Goal: Task Accomplishment & Management: Manage account settings

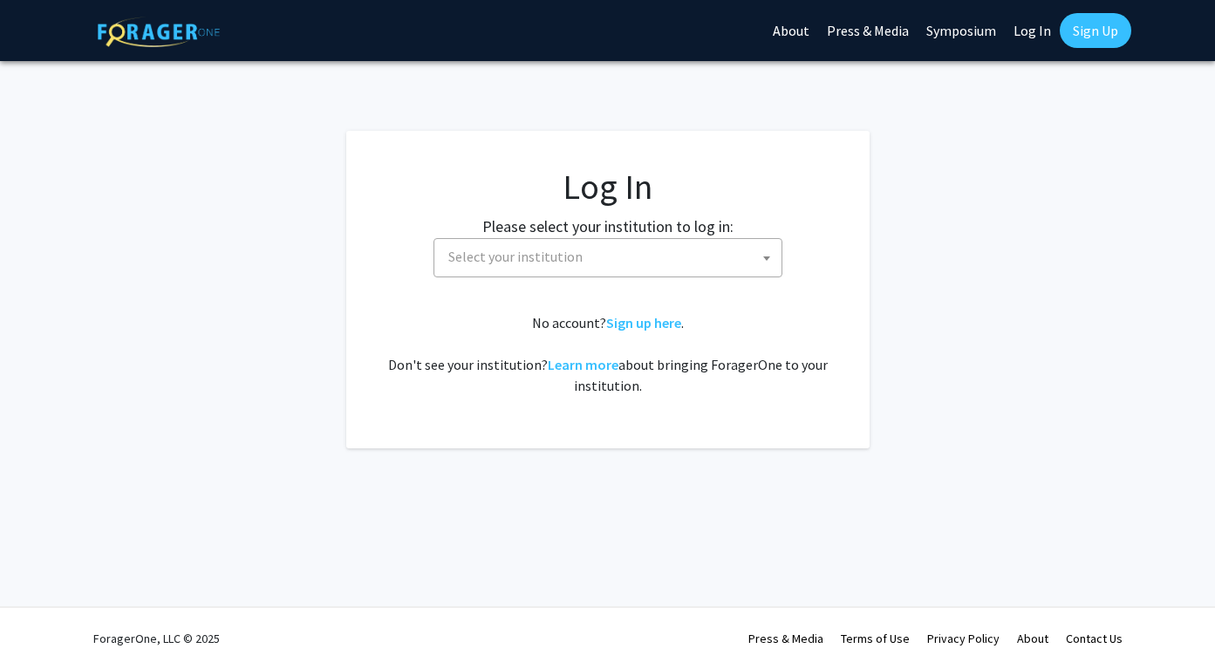
click at [655, 263] on span "Select your institution" at bounding box center [611, 257] width 340 height 36
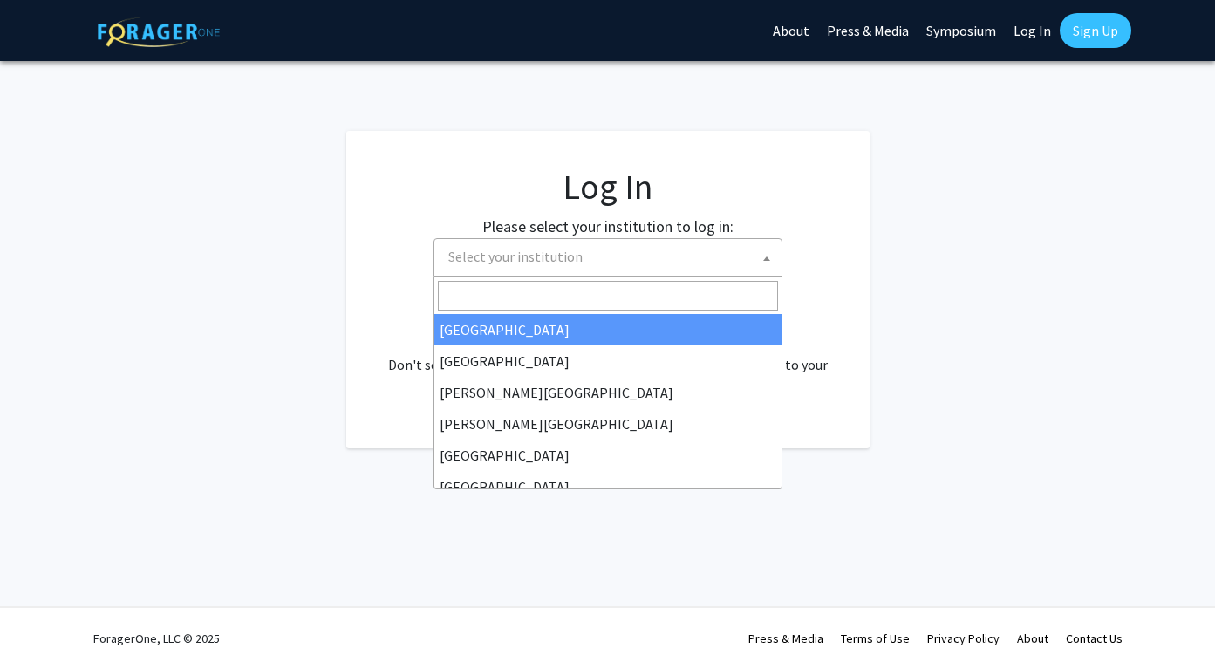
select select "34"
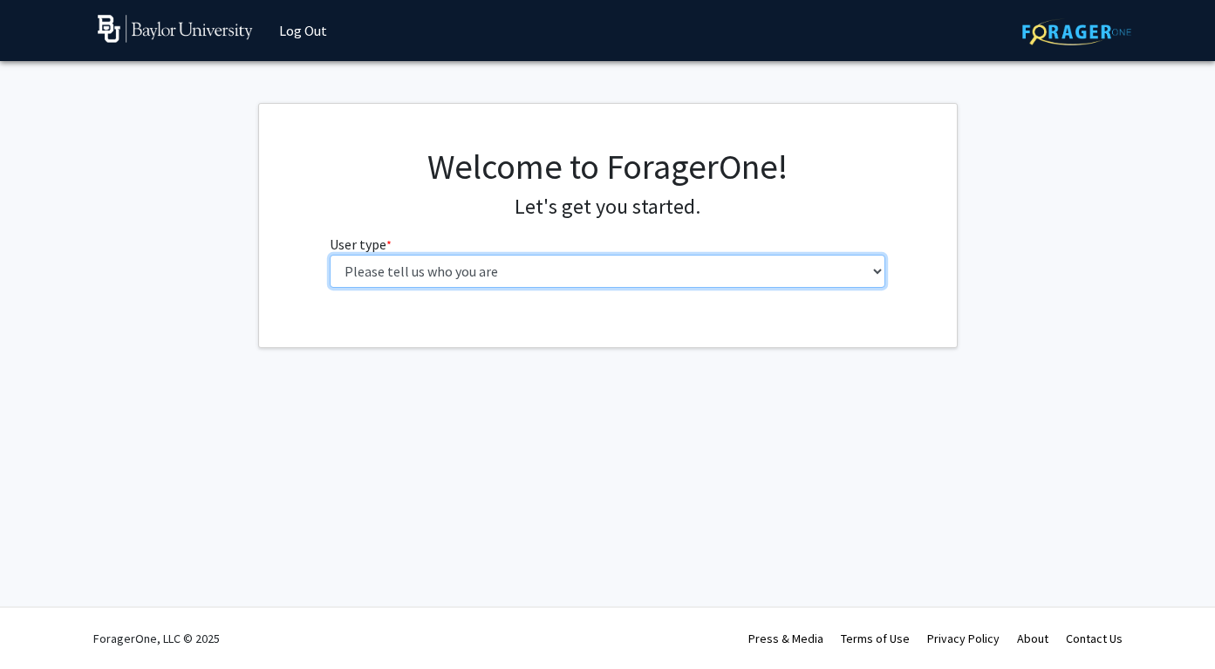
select select "1: undergrad"
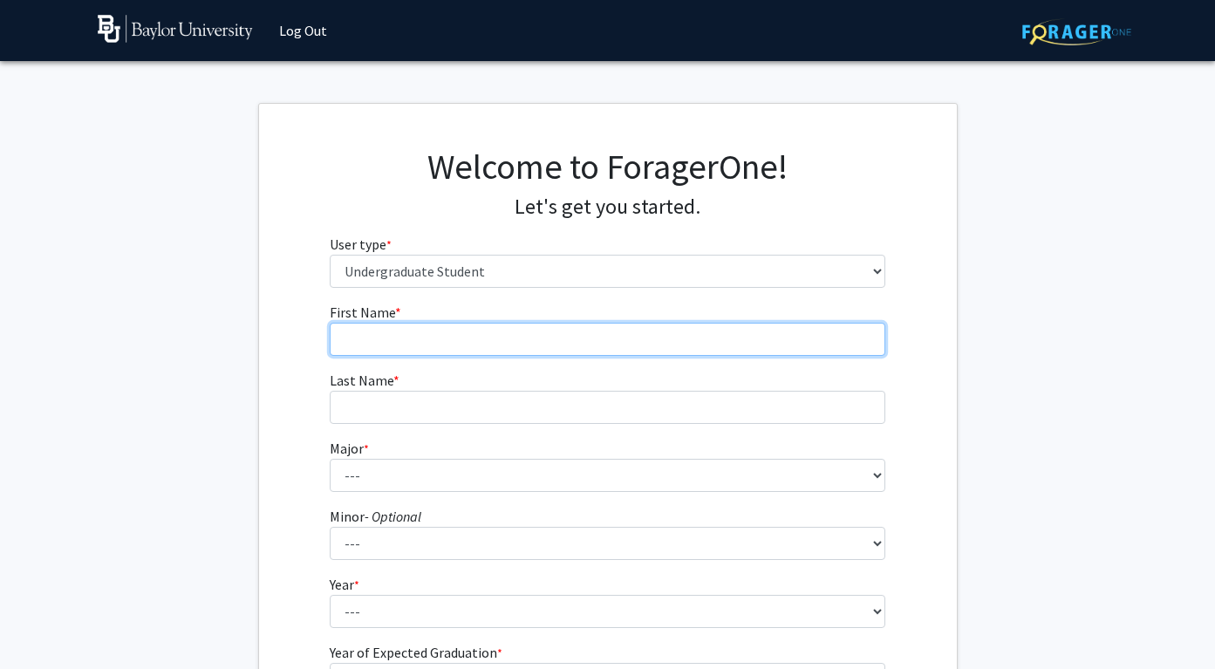
click at [440, 330] on input "First Name * required" at bounding box center [607, 339] width 555 height 33
type input "Chase"
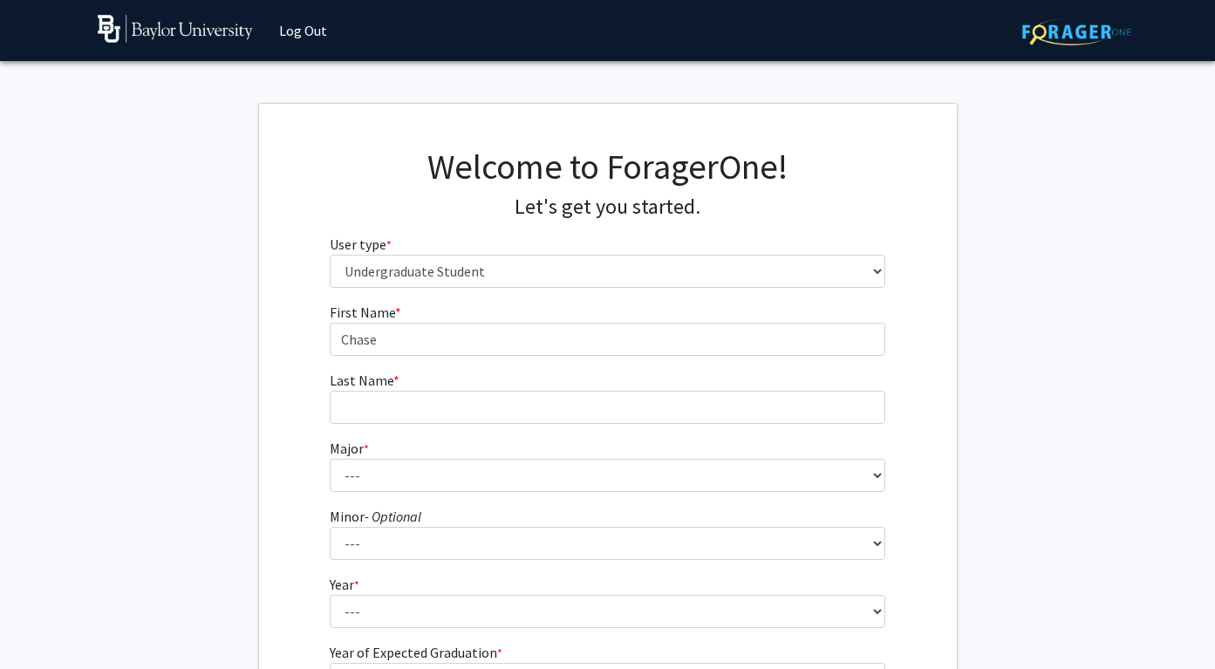
click at [473, 388] on fg-input "Last Name * required" at bounding box center [607, 397] width 555 height 54
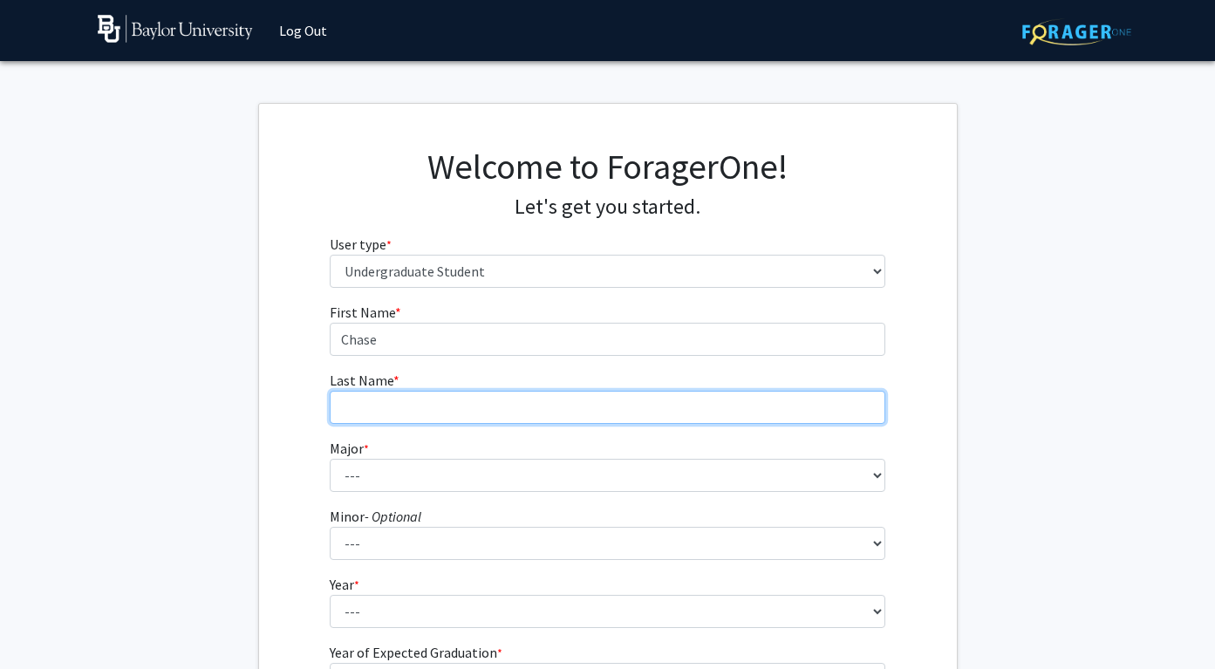
click at [474, 399] on input "Last Name * required" at bounding box center [607, 407] width 555 height 33
type input "[PERSON_NAME]"
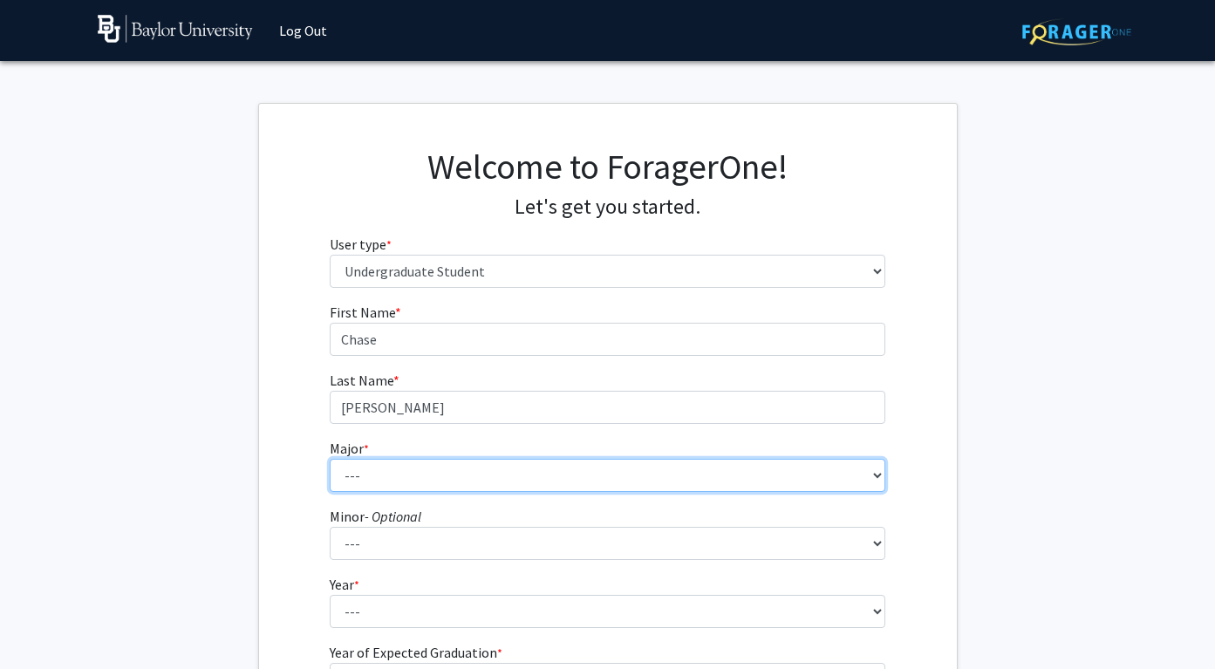
select select "57: 2722"
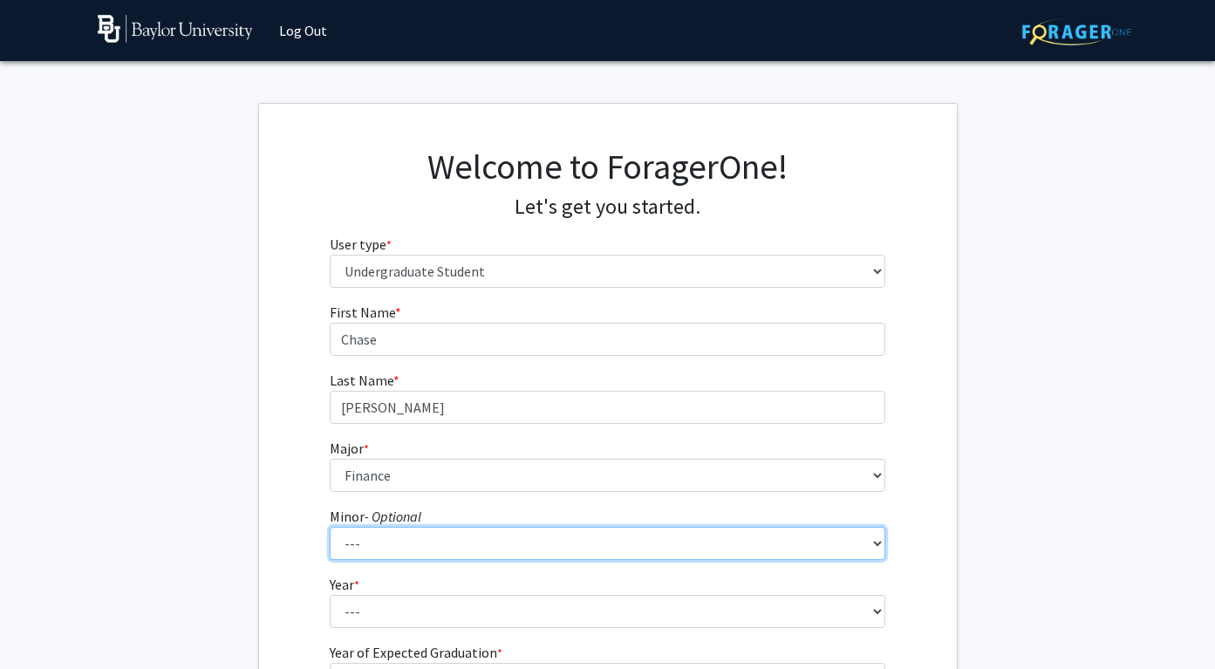
select select "78: 2141"
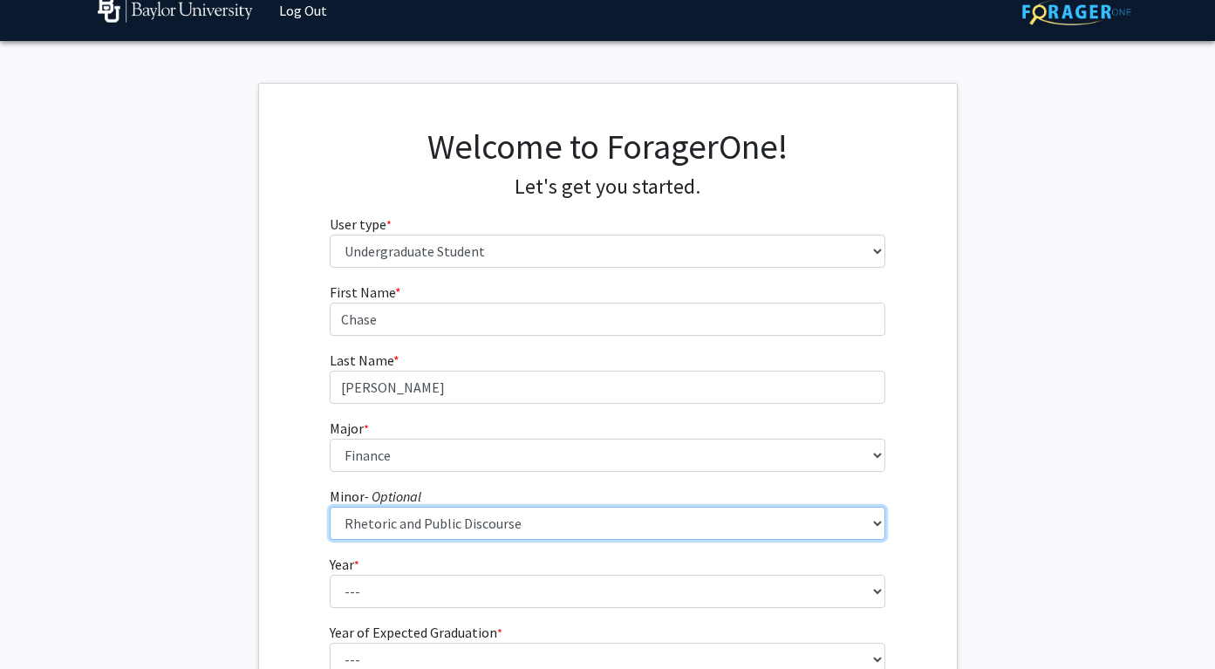
scroll to position [153, 0]
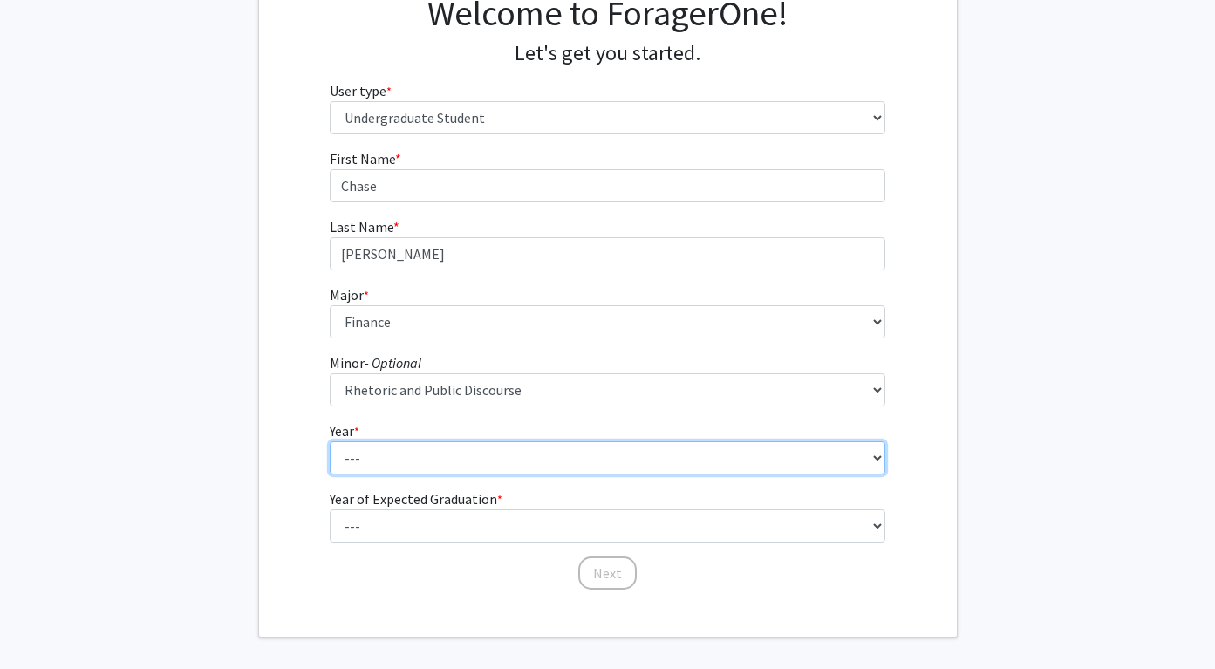
select select "2: sophomore"
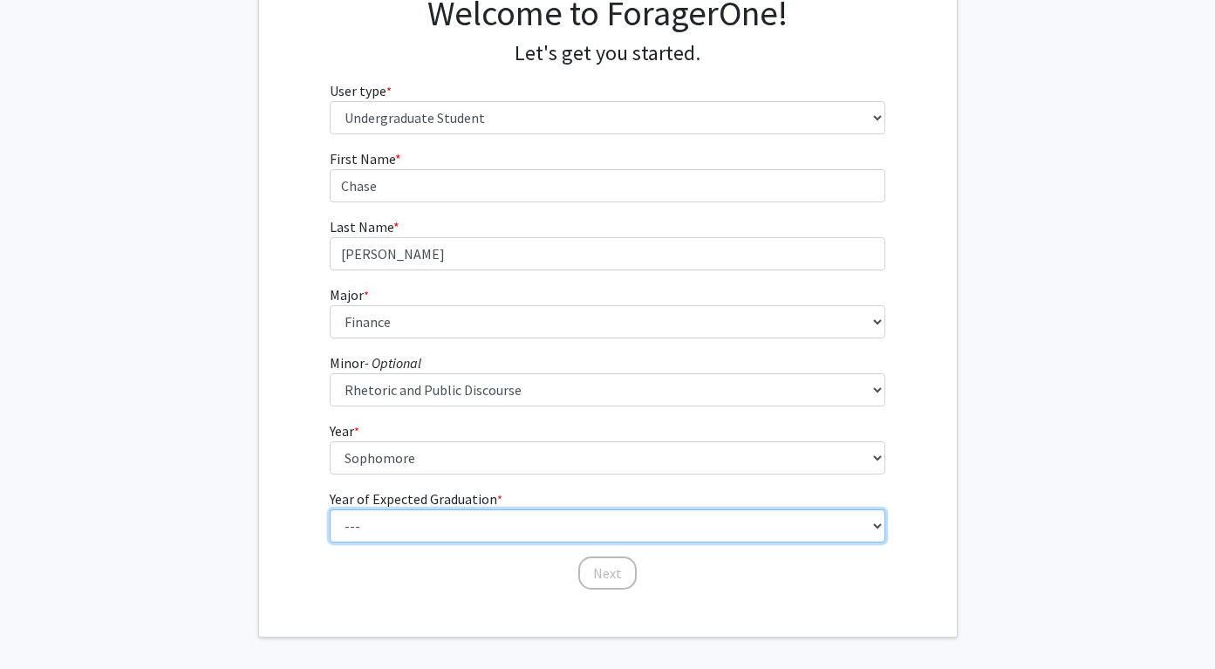
select select "4: 2028"
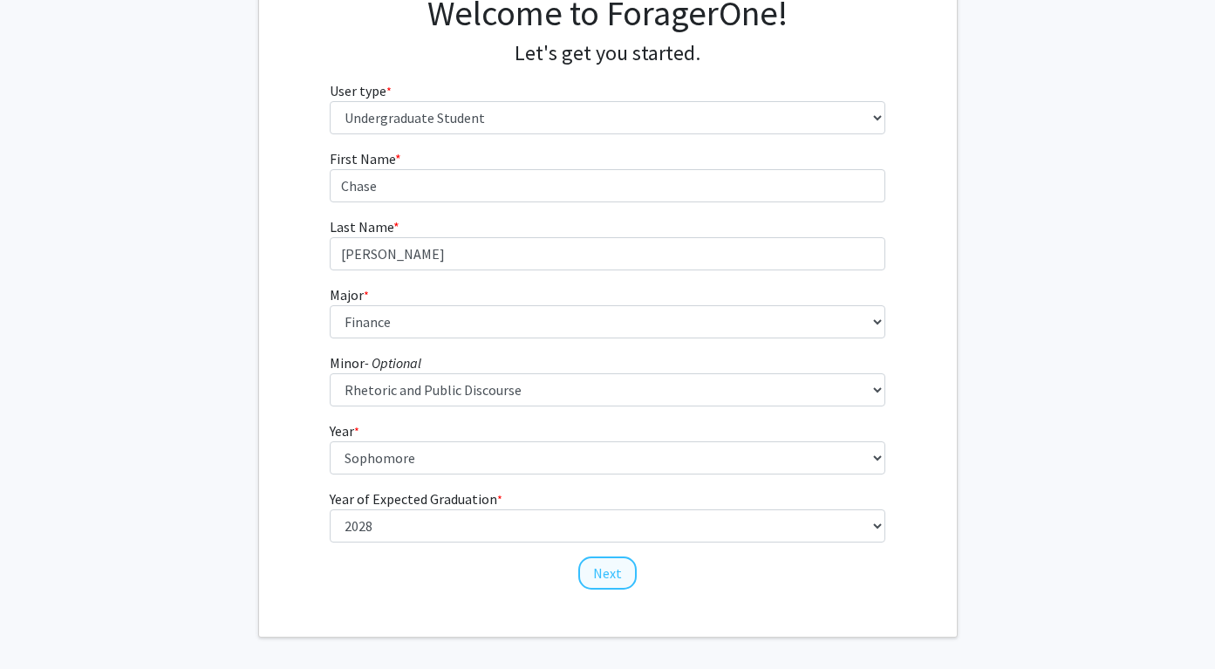
click at [617, 569] on button "Next" at bounding box center [607, 572] width 58 height 33
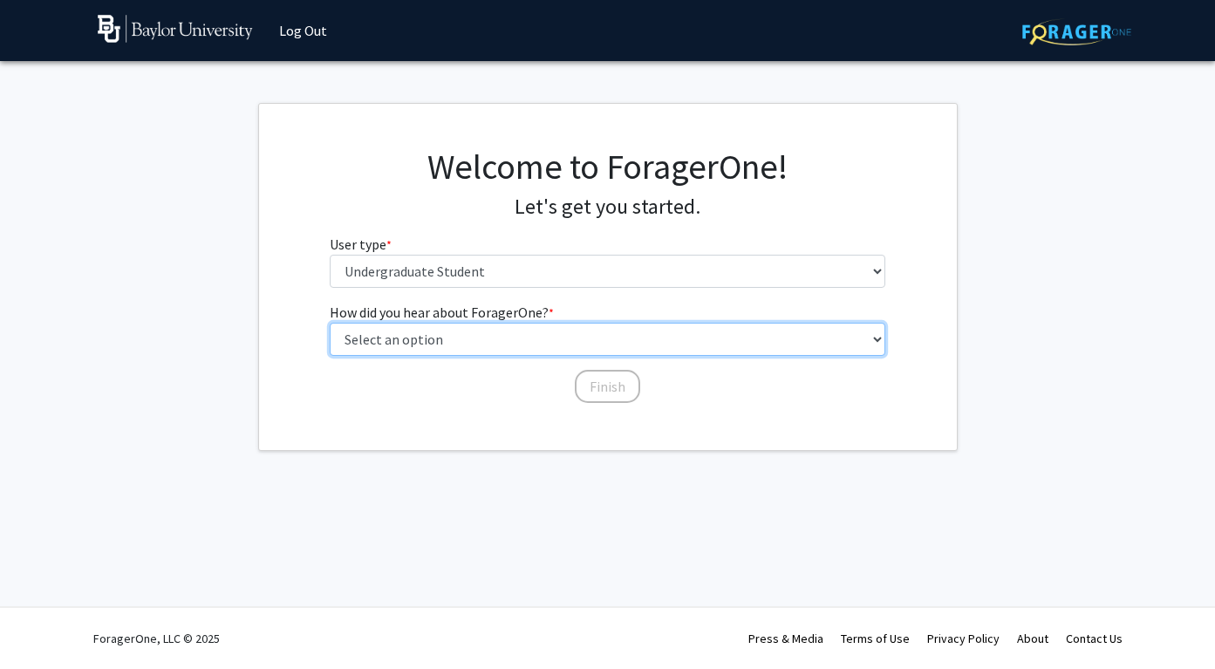
select select "4: university_email"
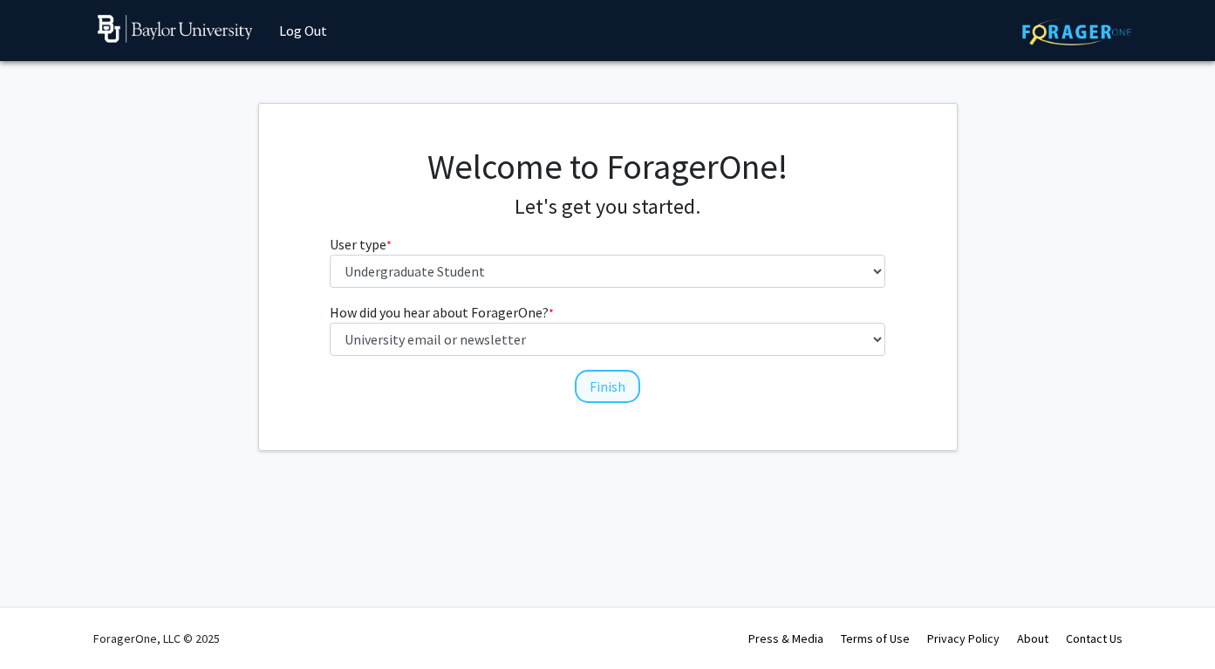
click at [613, 380] on button "Finish" at bounding box center [607, 386] width 65 height 33
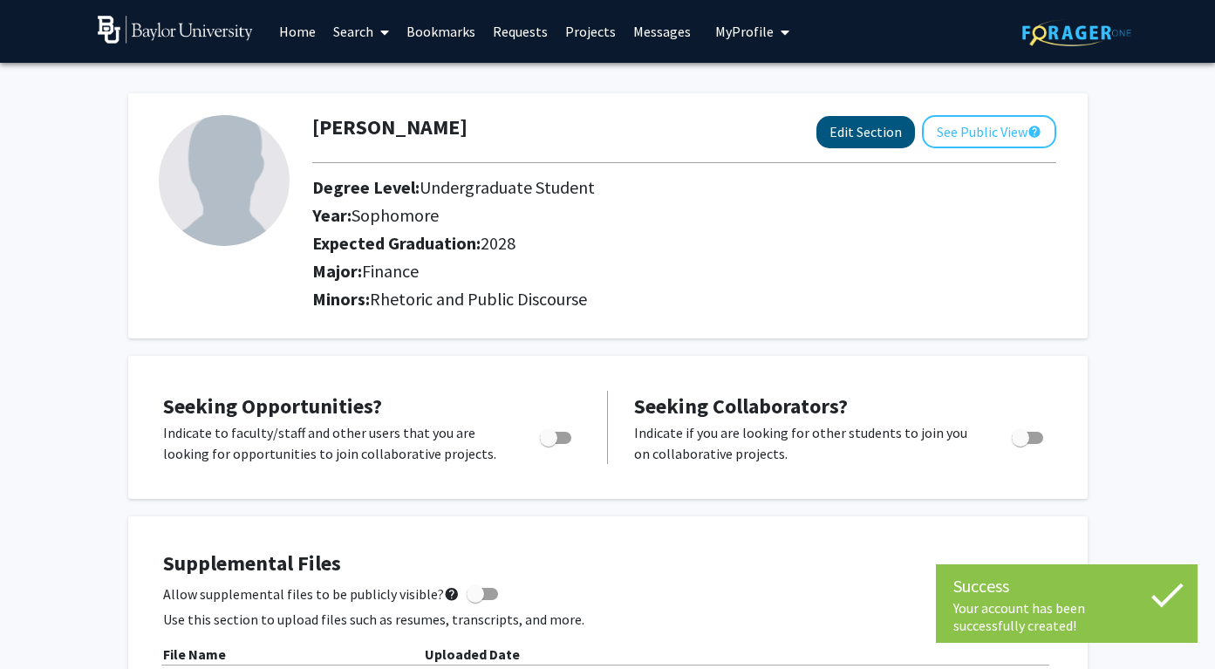
click at [876, 133] on button "Edit Section" at bounding box center [865, 132] width 99 height 32
select select "sophomore"
select select "2028"
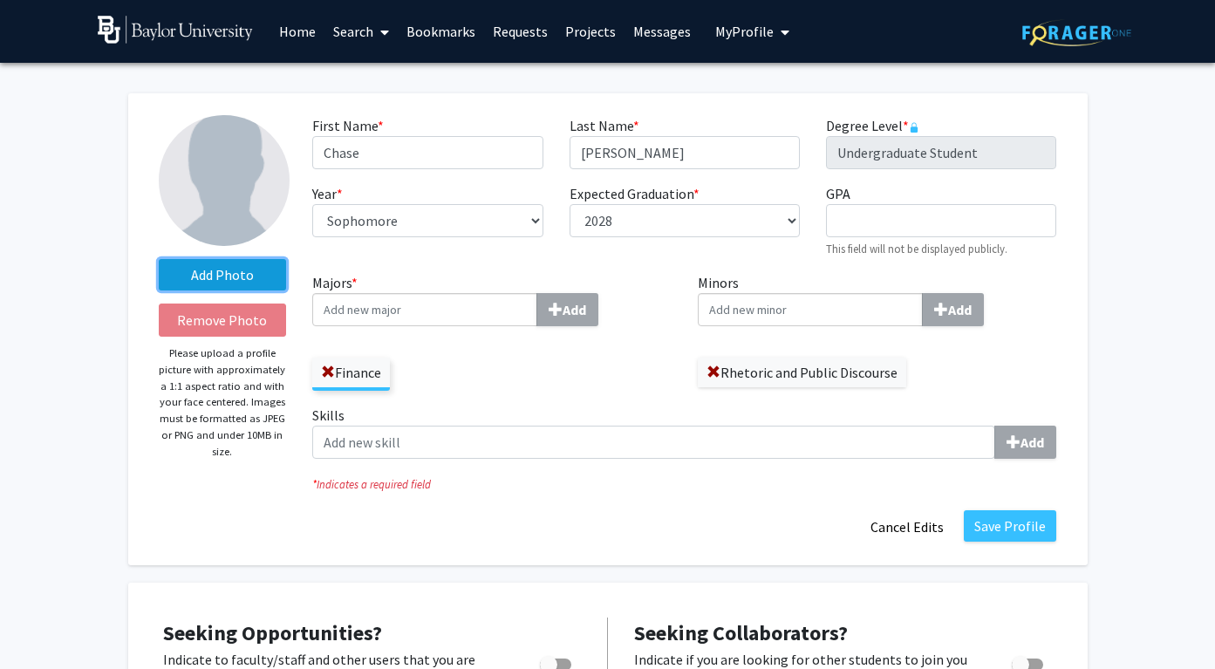
click at [226, 273] on label "Add Photo" at bounding box center [223, 274] width 128 height 31
click at [0, 0] on input "Add Photo" at bounding box center [0, 0] width 0 height 0
click at [252, 281] on label "Add Photo" at bounding box center [223, 274] width 128 height 31
click at [0, 0] on input "Add Photo" at bounding box center [0, 0] width 0 height 0
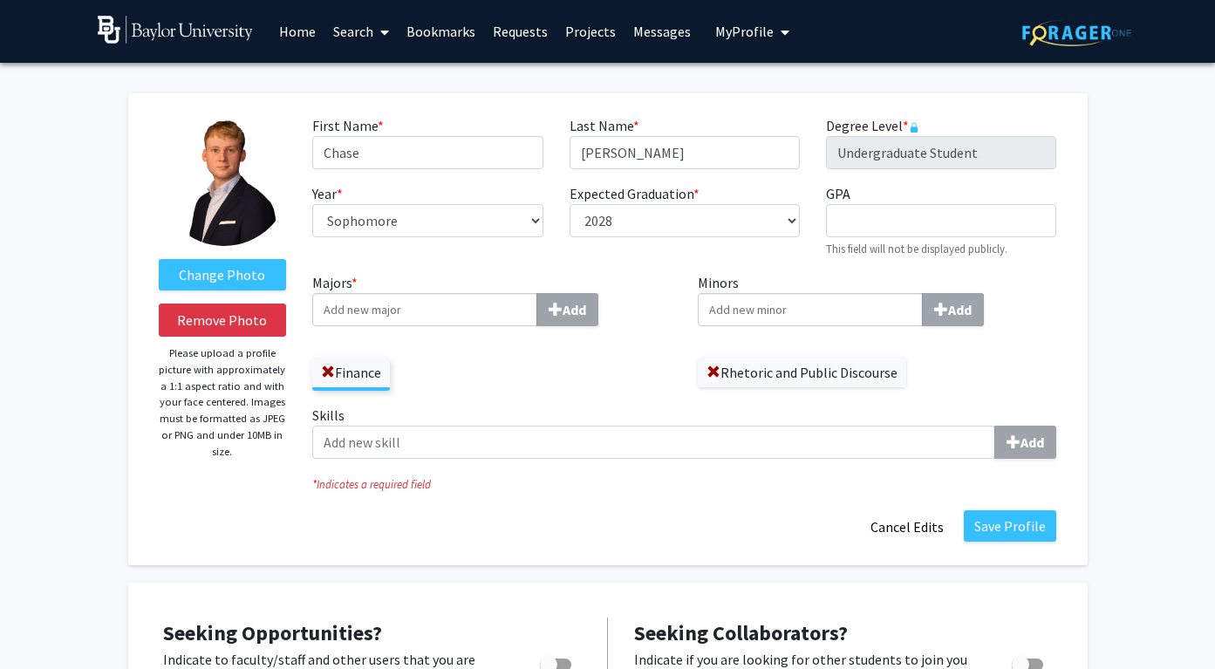
click at [480, 316] on input "Majors * Add" at bounding box center [424, 309] width 225 height 33
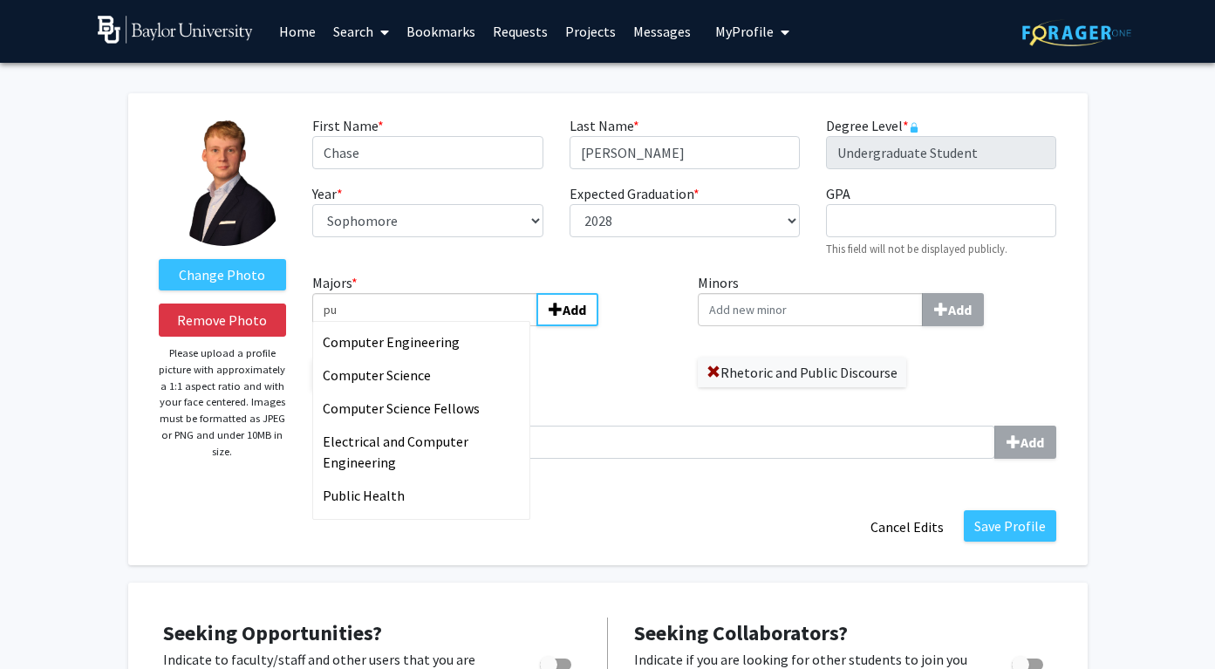
type input "p"
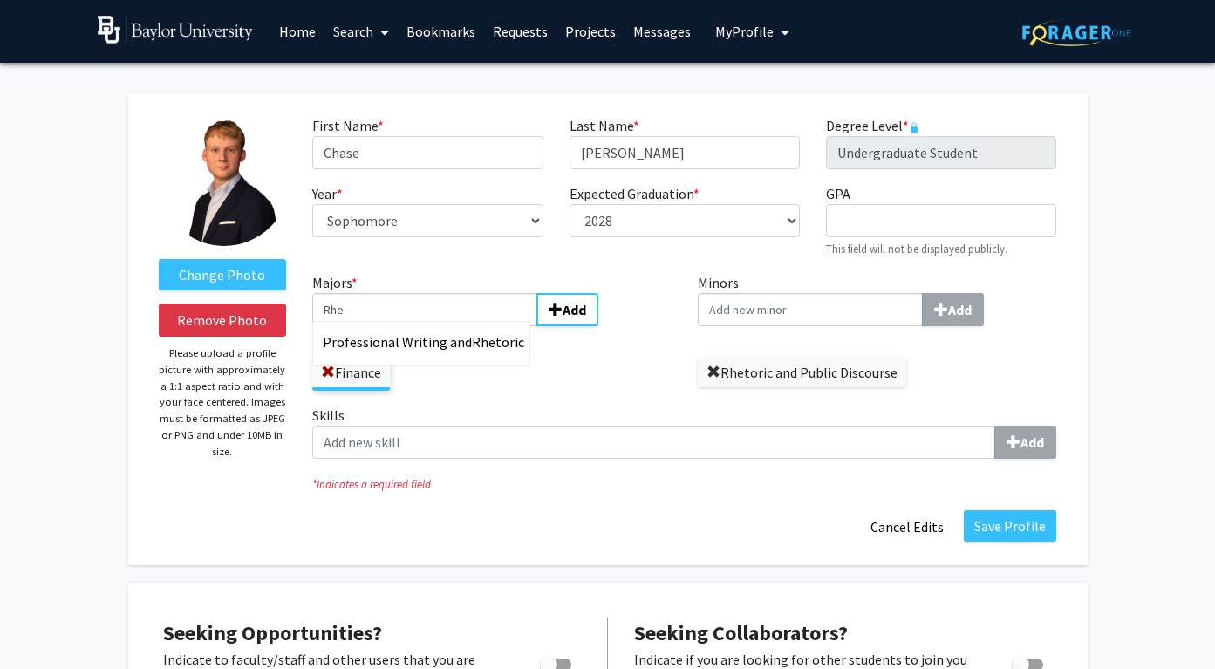
click at [716, 372] on span at bounding box center [713, 372] width 14 height 14
click at [471, 317] on input "Rhe" at bounding box center [424, 309] width 225 height 33
type input "R"
type input "r"
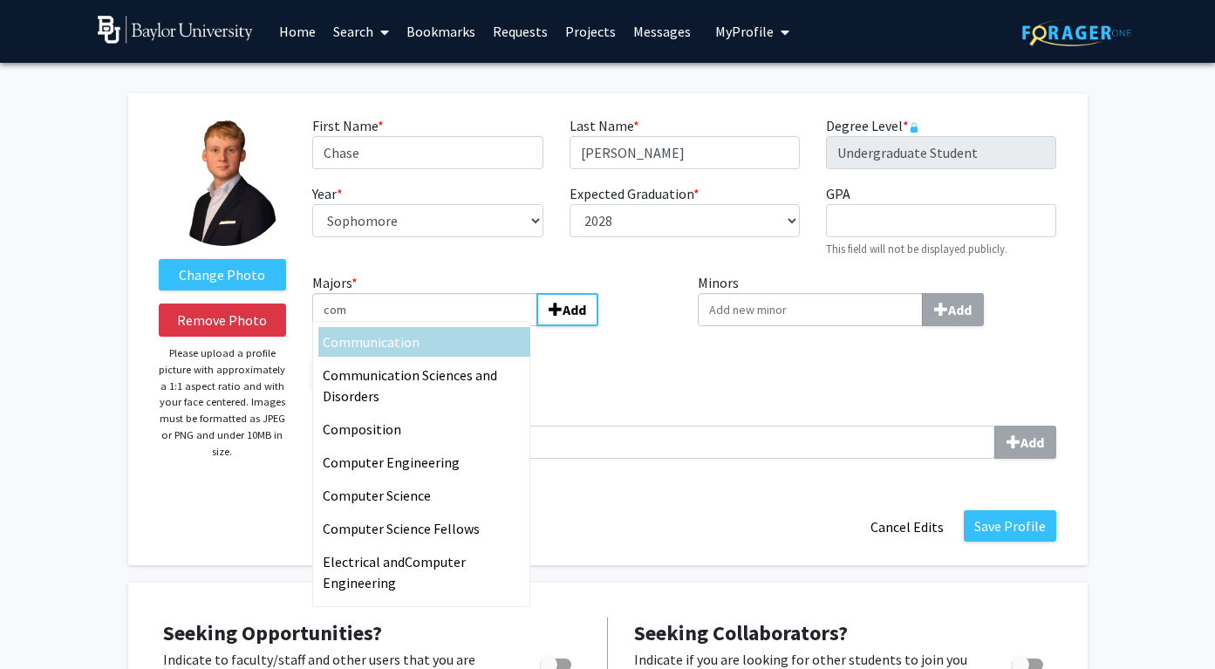
type input "com"
click at [410, 347] on span "munication" at bounding box center [385, 341] width 69 height 17
click at [410, 326] on input "com" at bounding box center [424, 309] width 225 height 33
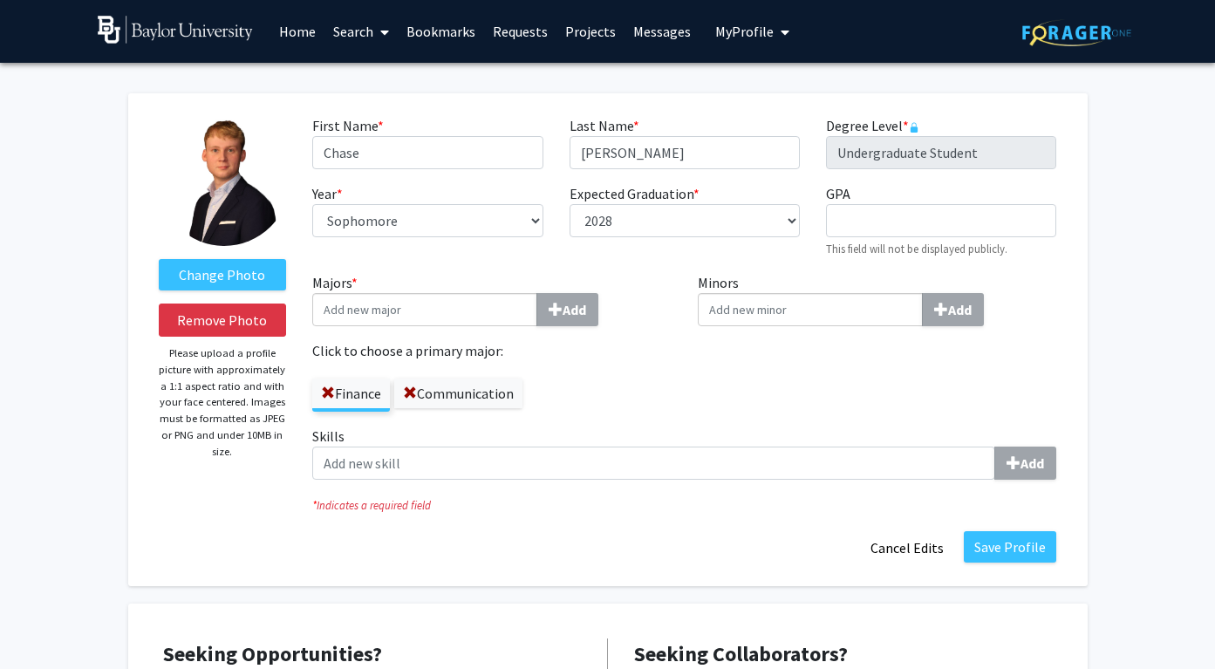
click at [723, 315] on input "Minors Add" at bounding box center [810, 309] width 225 height 33
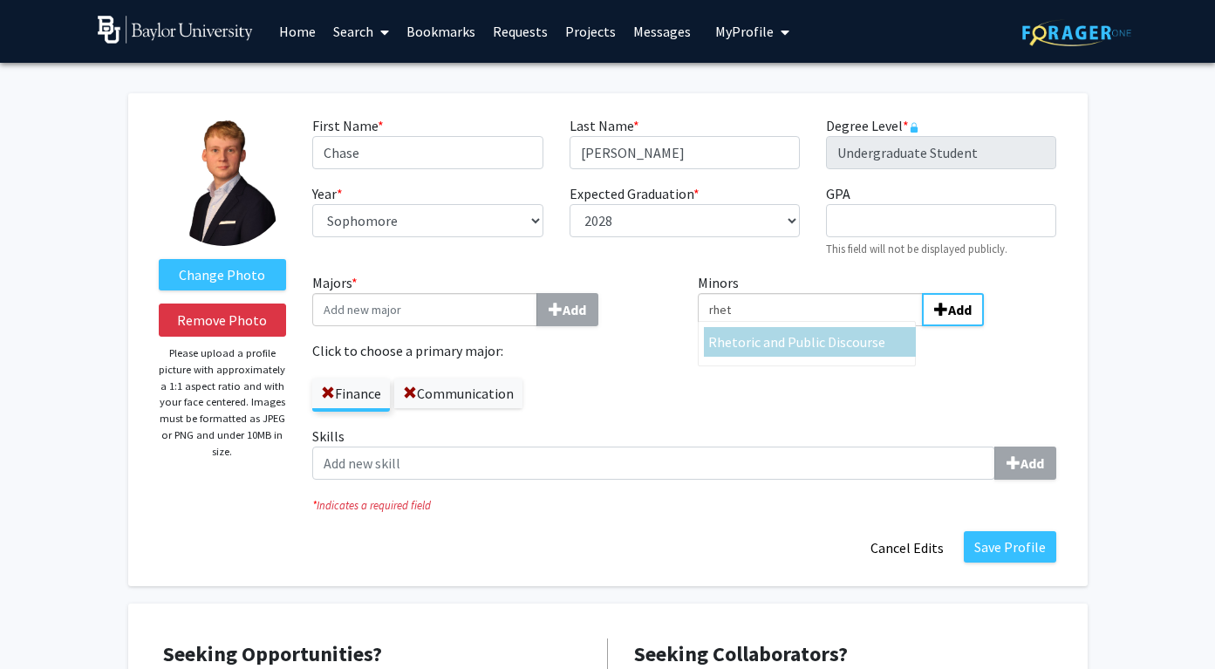
type input "rhet"
click at [741, 346] on span "oric and Public Discourse" at bounding box center [811, 341] width 147 height 17
click at [741, 326] on input "rhet" at bounding box center [810, 309] width 225 height 33
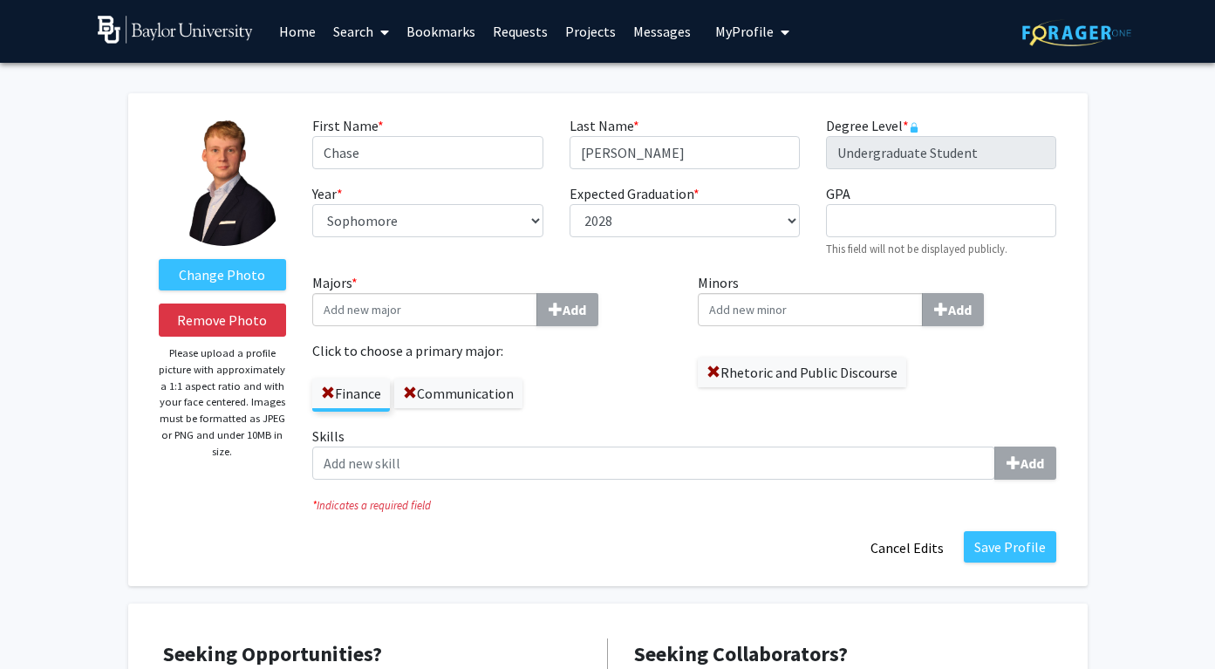
click at [595, 404] on div "Finance Communication" at bounding box center [491, 386] width 359 height 51
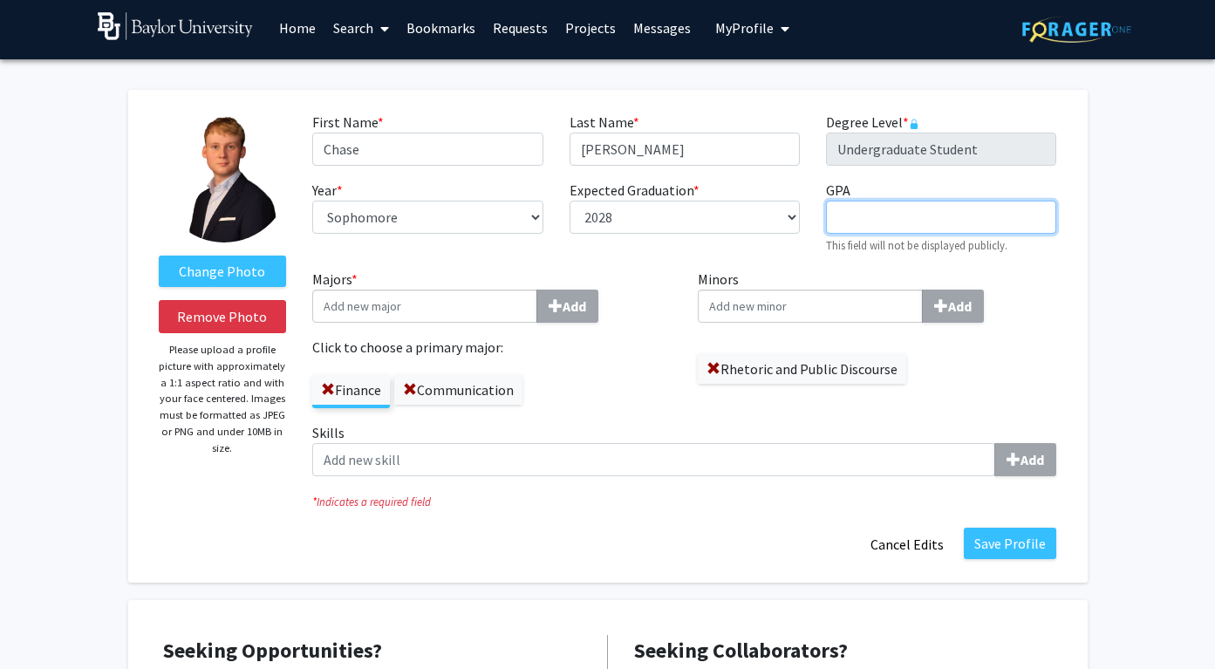
click at [881, 221] on input "GPA required" at bounding box center [941, 217] width 230 height 33
type input "3.97"
click at [670, 252] on div "Expected Graduation * required --- 2018 2019 2020 2021 2022 2023 2024 2025 2026…" at bounding box center [684, 217] width 256 height 75
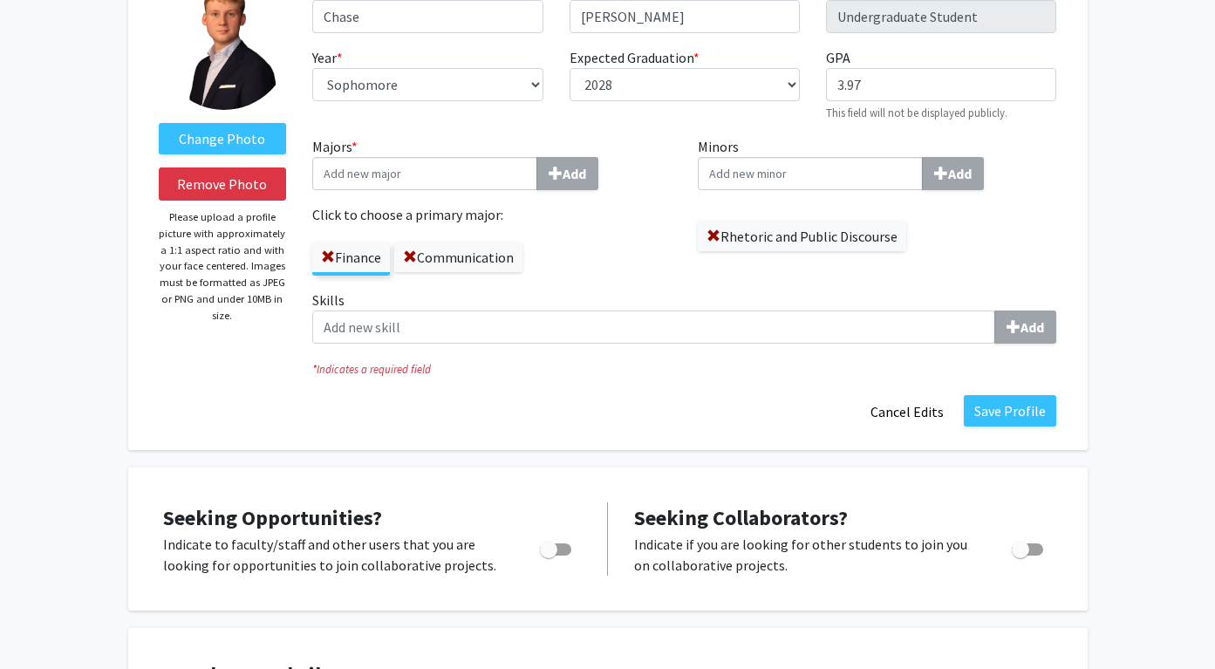
scroll to position [168, 0]
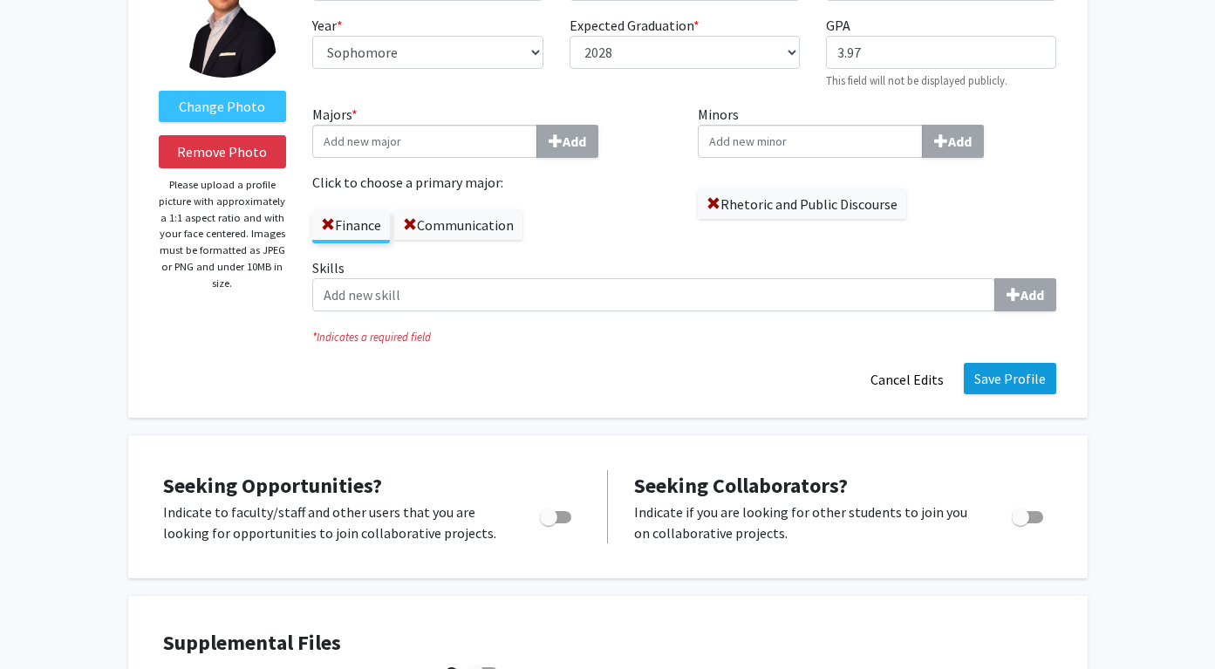
click at [985, 372] on button "Save Profile" at bounding box center [1009, 378] width 92 height 31
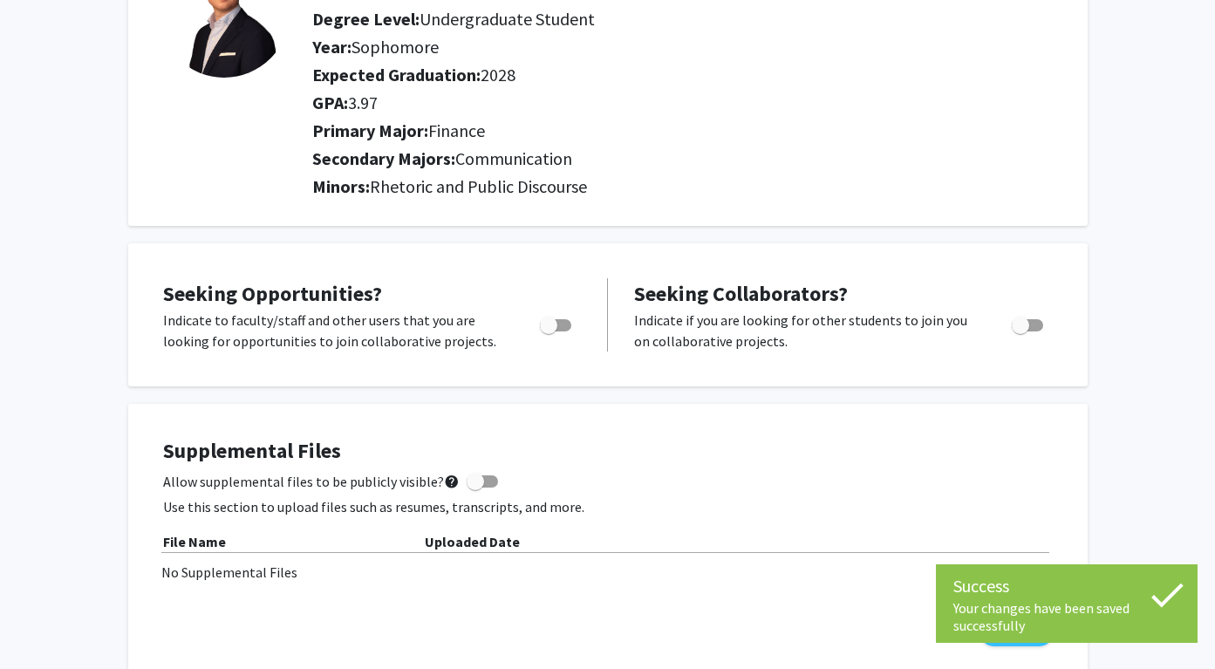
click at [564, 326] on span "Toggle" at bounding box center [555, 325] width 31 height 12
click at [548, 331] on input "Are you actively seeking opportunities?" at bounding box center [548, 331] width 1 height 1
checkbox input "true"
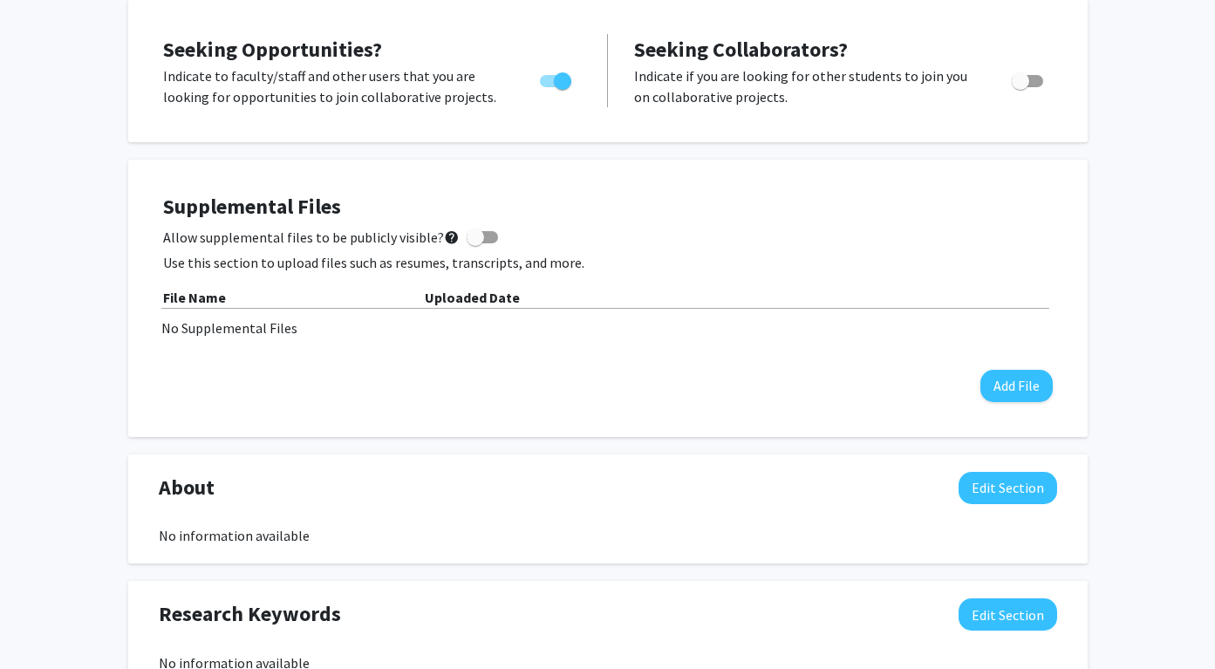
scroll to position [446, 0]
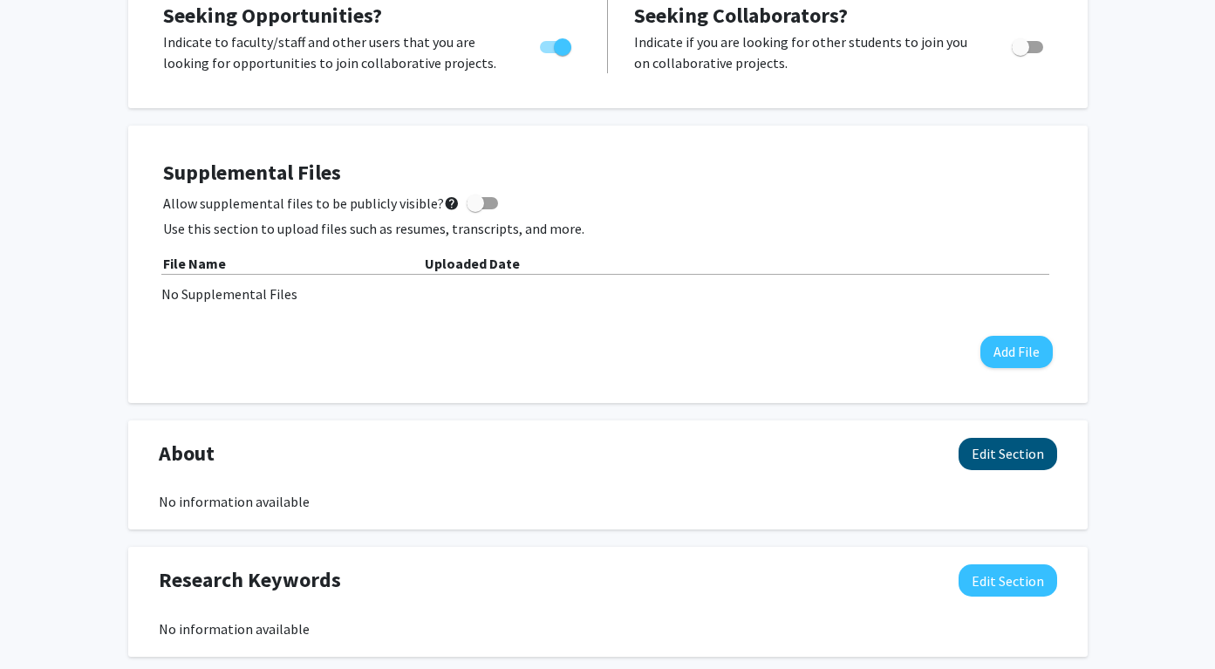
click at [1020, 461] on button "Edit Section" at bounding box center [1007, 454] width 99 height 32
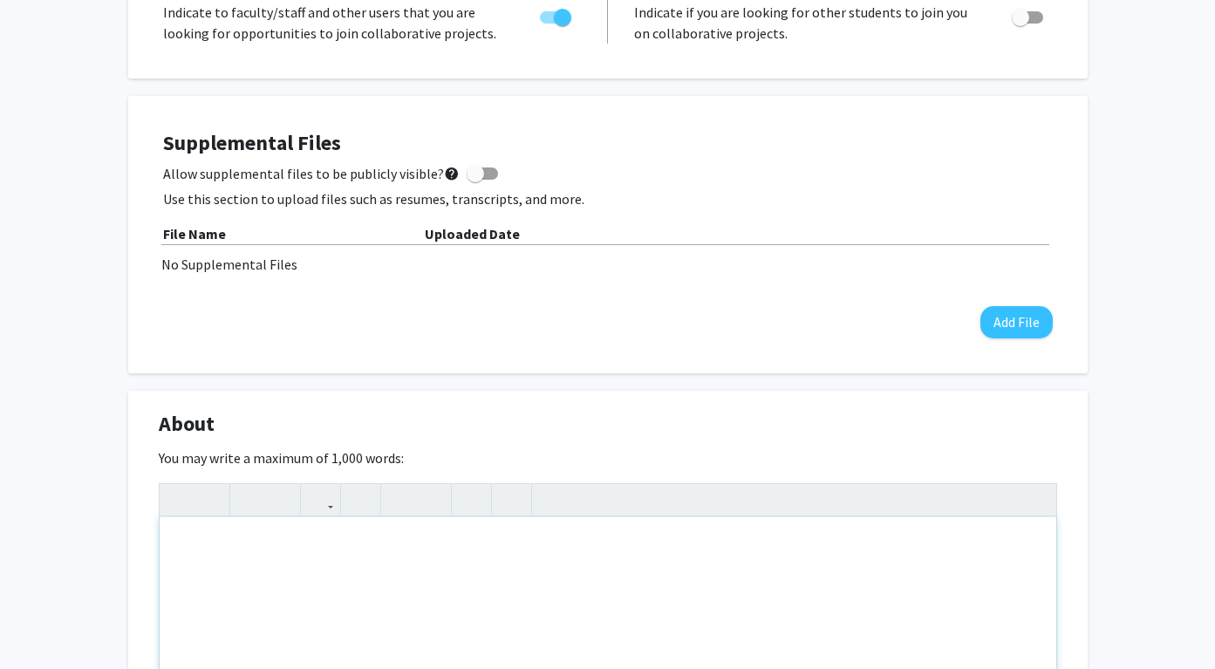
scroll to position [559, 0]
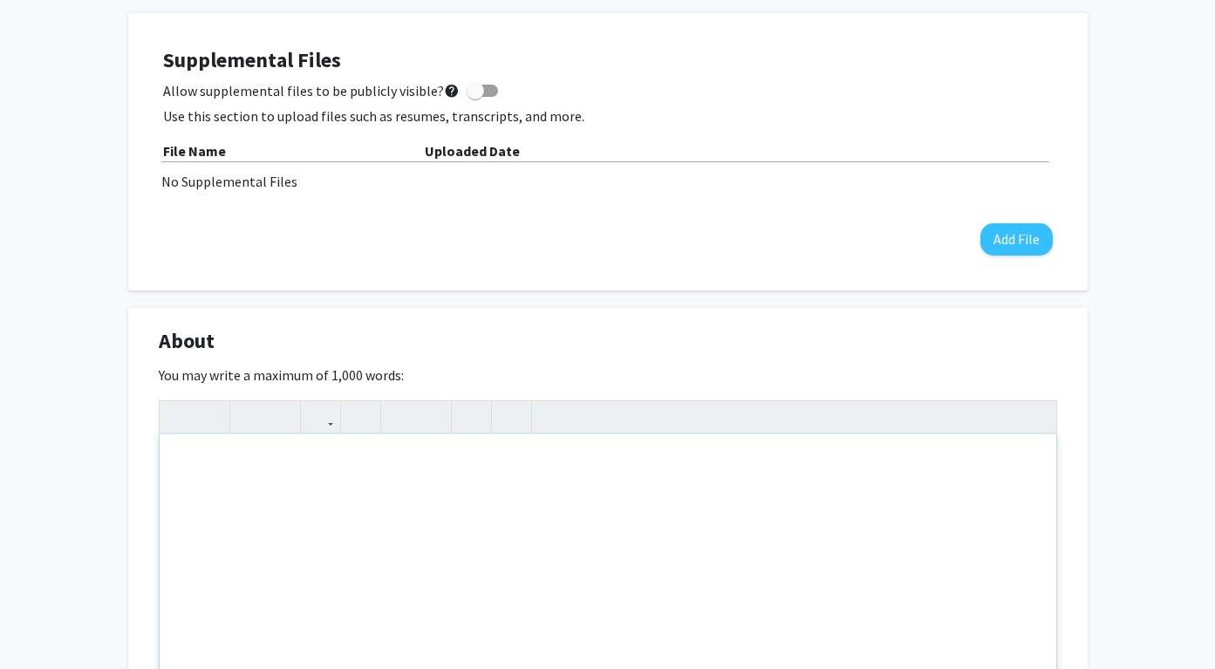
click at [448, 560] on div "Note to users with screen readers: Please deactivate our accessibility plugin f…" at bounding box center [608, 565] width 896 height 262
paste div "Note to users with screen readers: Please deactivate our accessibility plugin f…"
type textarea "<p>[DOMAIN_NAME][URL]</p>"
click at [168, 466] on div "[DOMAIN_NAME][URL]" at bounding box center [608, 565] width 896 height 262
click at [177, 458] on div "[DOMAIN_NAME][URL]" at bounding box center [608, 565] width 896 height 262
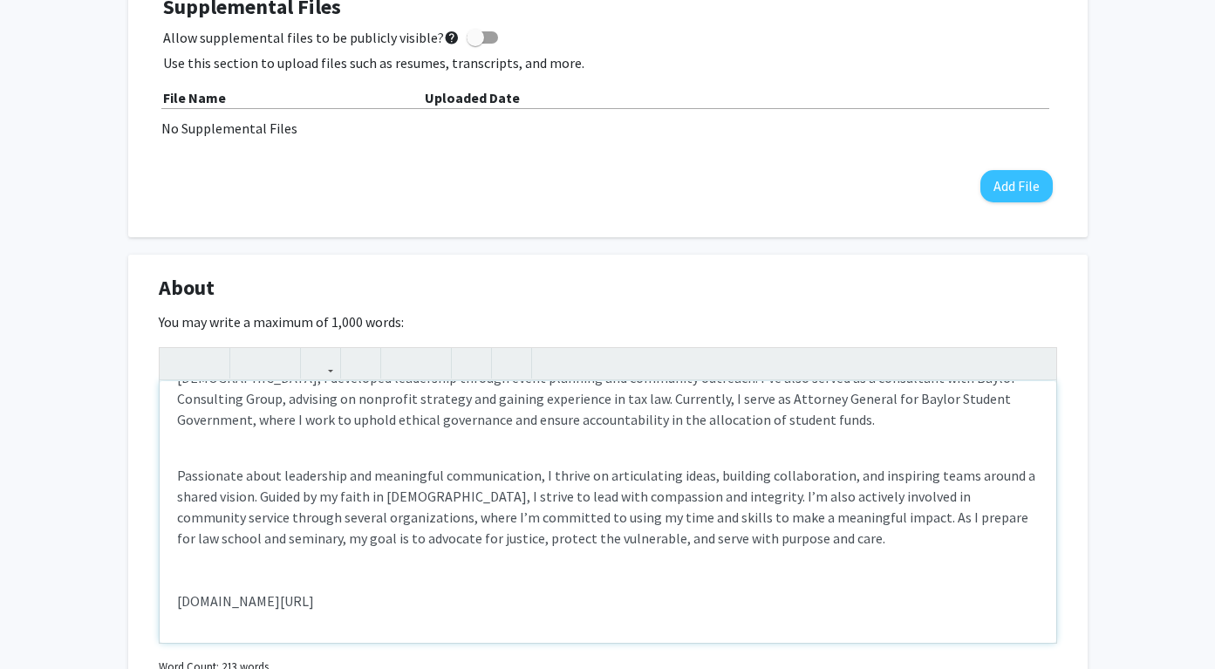
scroll to position [656, 0]
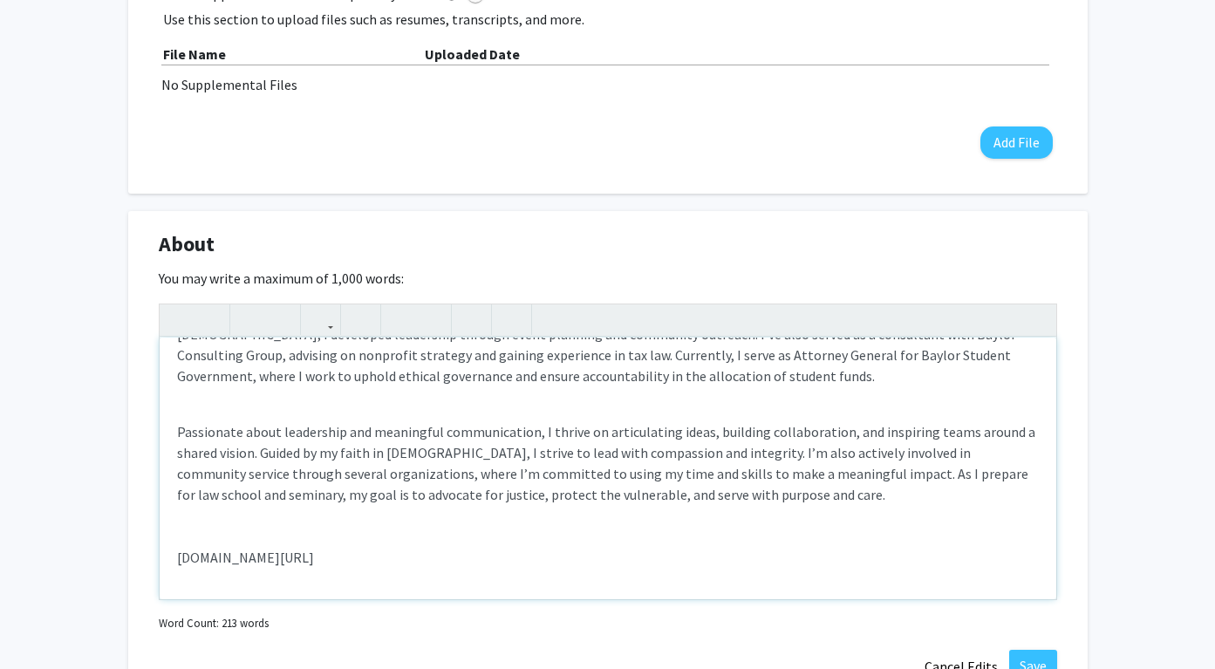
click at [220, 541] on p "Passionate about leadership and meaningful communication, I thrive on articulat…" at bounding box center [607, 494] width 861 height 146
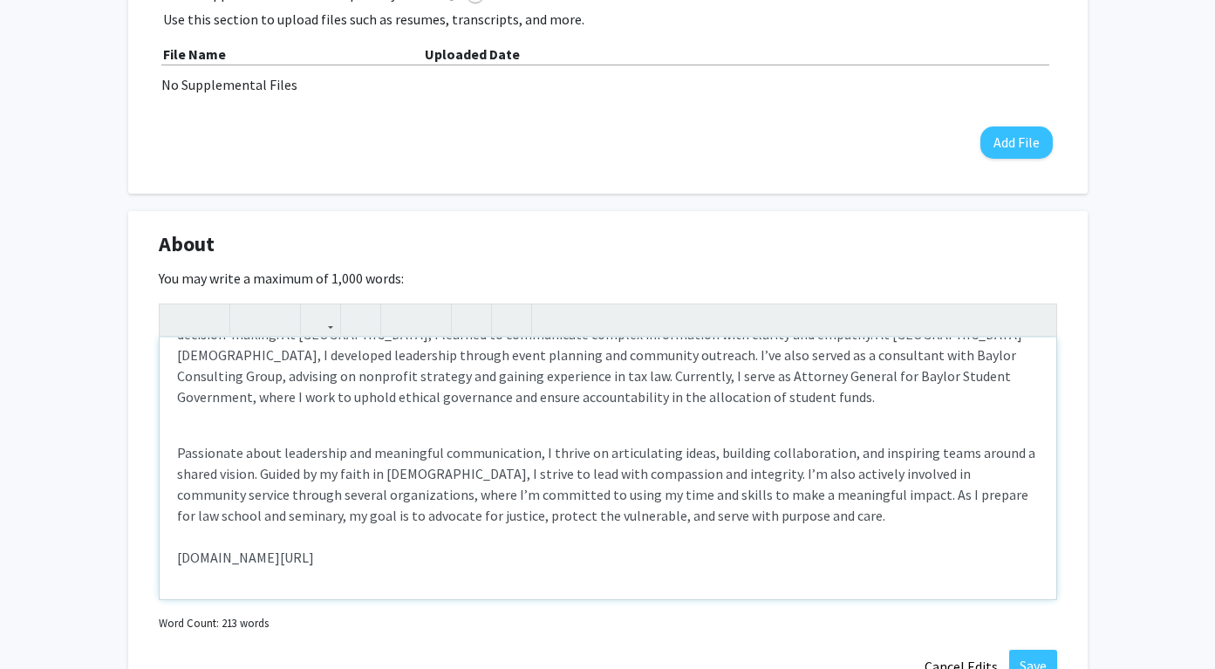
click at [213, 439] on div "I am currently pursuing a Bachelor of Business Administration at [GEOGRAPHIC_DA…" at bounding box center [608, 468] width 896 height 262
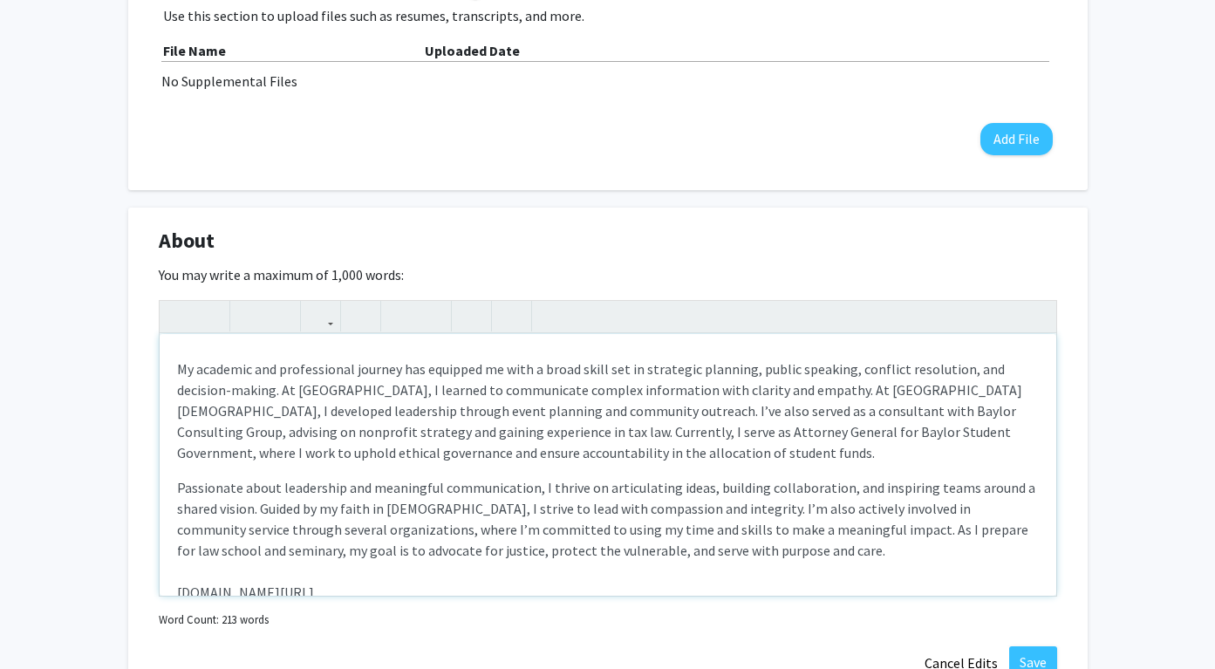
scroll to position [0, 0]
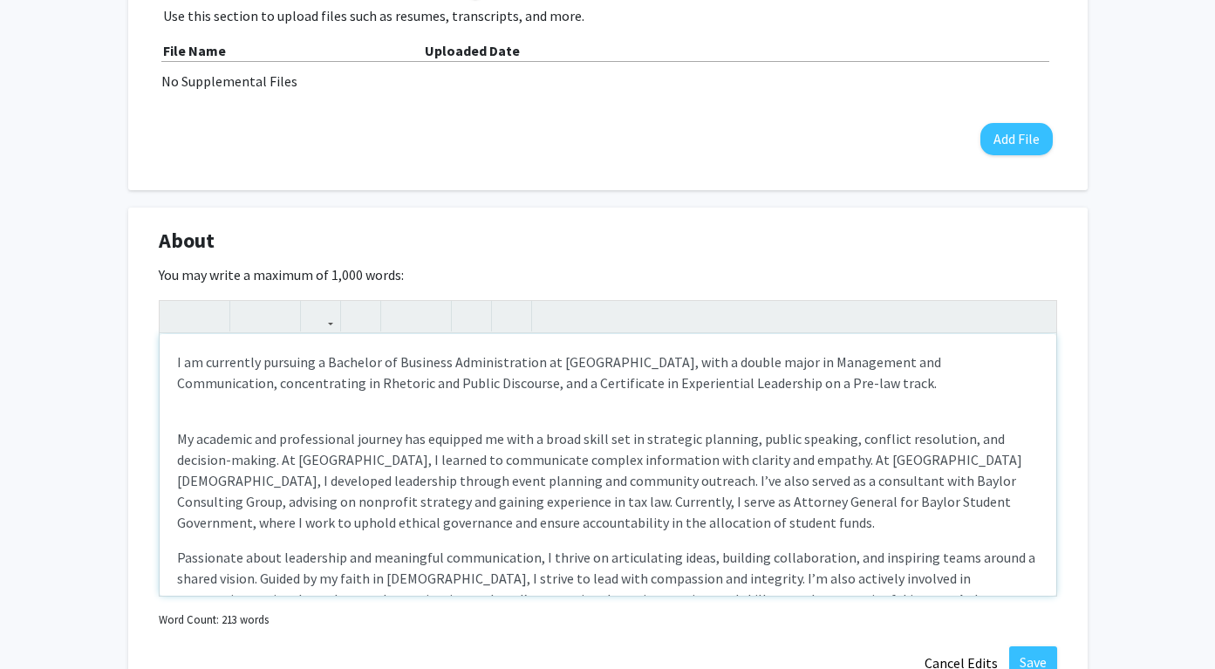
click at [214, 425] on div "I am currently pursuing a Bachelor of Business Administration at [GEOGRAPHIC_DA…" at bounding box center [608, 465] width 896 height 262
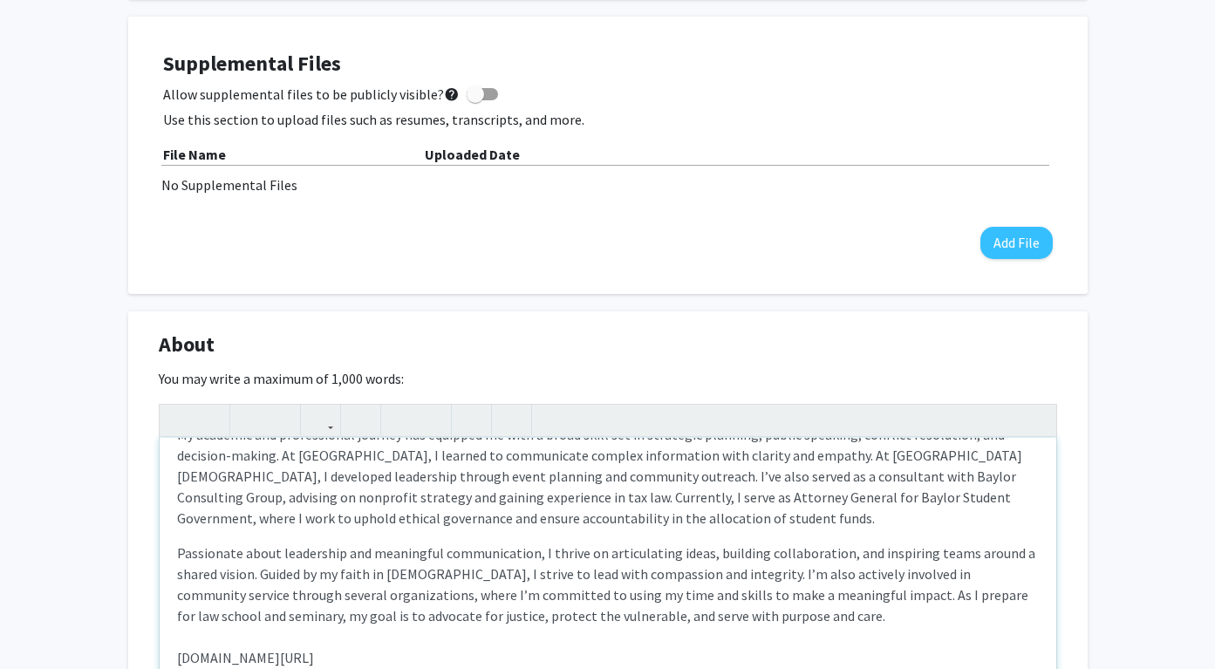
scroll to position [643, 0]
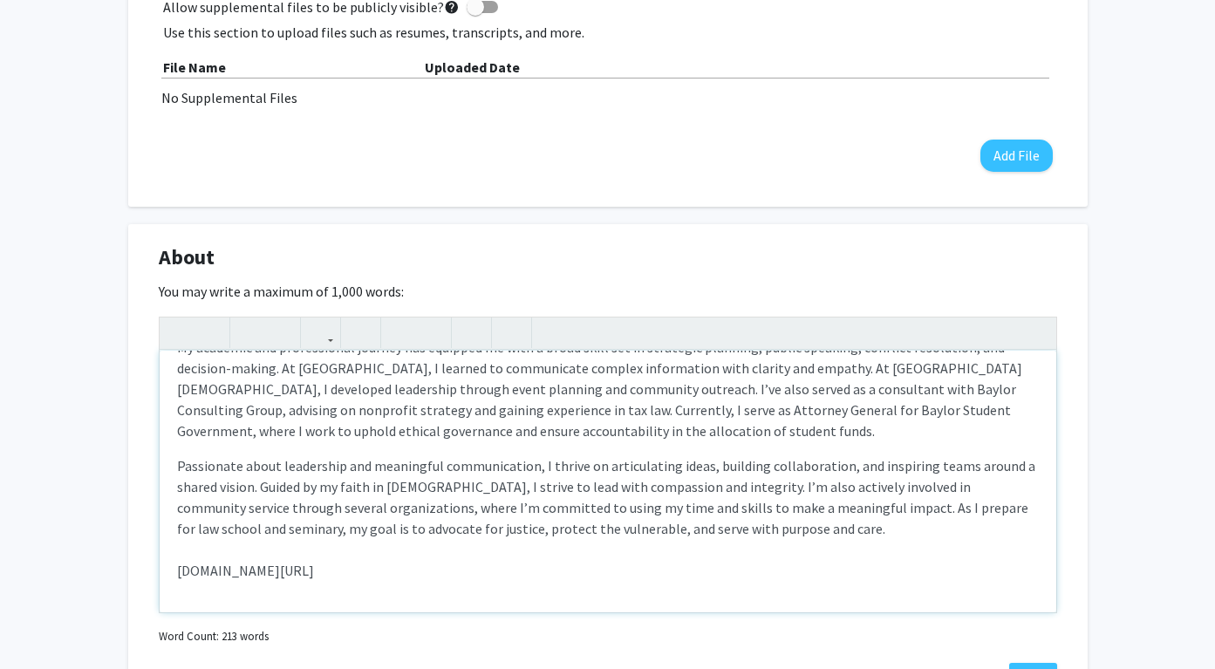
click at [236, 553] on p "Passionate about leadership and meaningful communication, I thrive on articulat…" at bounding box center [607, 518] width 861 height 126
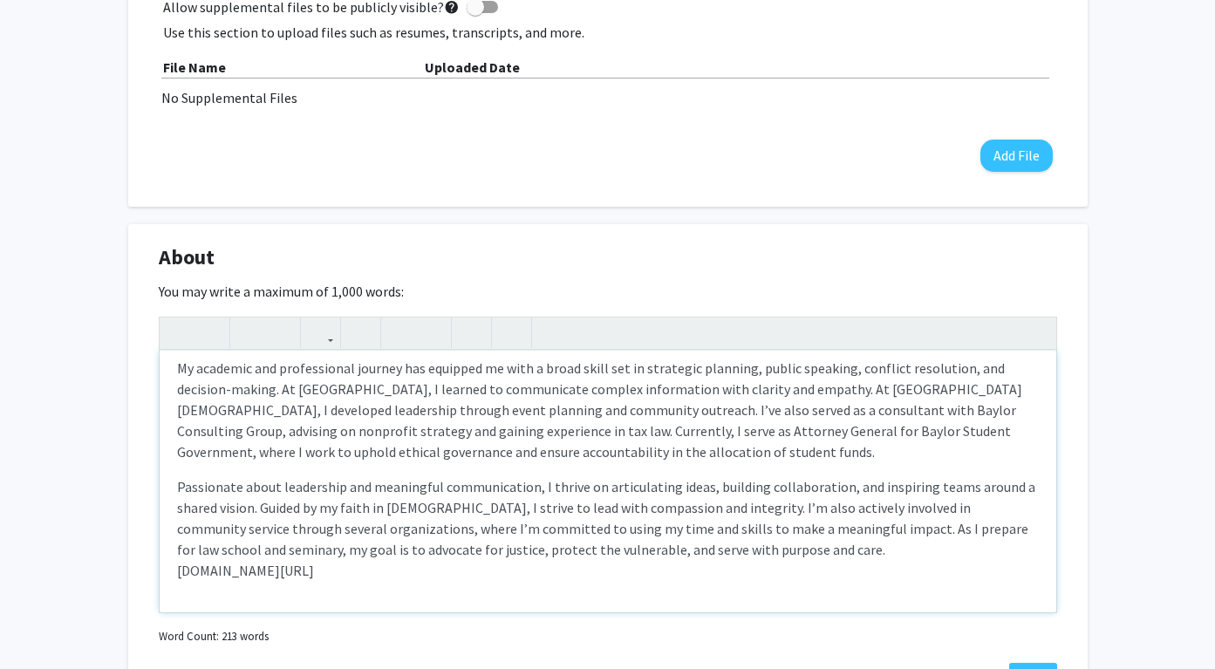
scroll to position [66, 0]
type textarea "<l>I do sitametco adipisci e Seddoeiu te Incididu Utlaboreetdolo ma Aliqua Enim…"
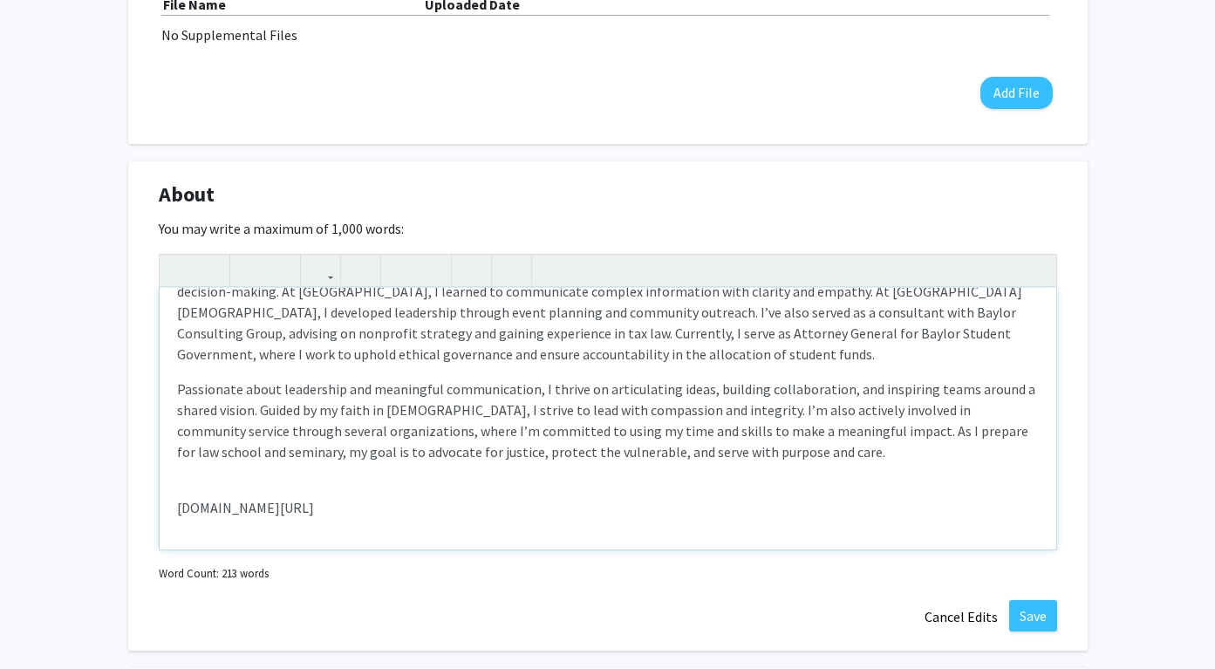
scroll to position [773, 0]
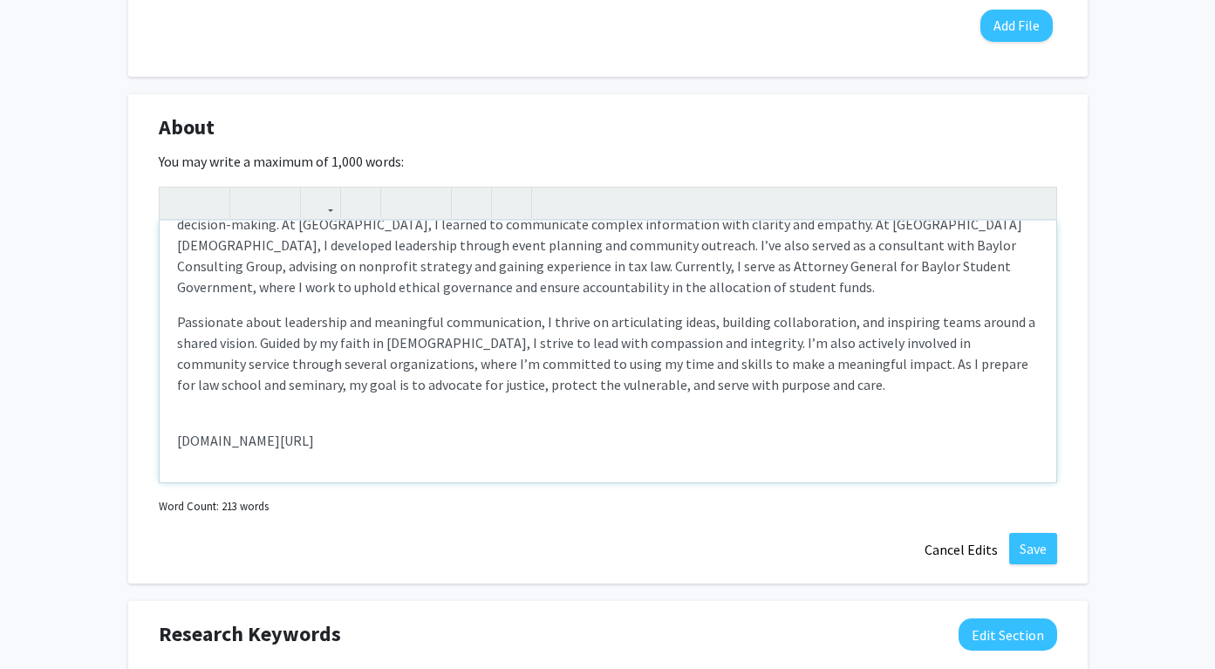
drag, startPoint x: 391, startPoint y: 443, endPoint x: 168, endPoint y: 444, distance: 223.2
click at [168, 444] on div "I am currently pursuing a Bachelor of Business Administration at [GEOGRAPHIC_DA…" at bounding box center [608, 352] width 896 height 262
click at [320, 201] on icon "button" at bounding box center [320, 202] width 15 height 29
click at [332, 232] on div "I am currently pursuing a Bachelor of Business Administration at [GEOGRAPHIC_DA…" at bounding box center [608, 335] width 898 height 296
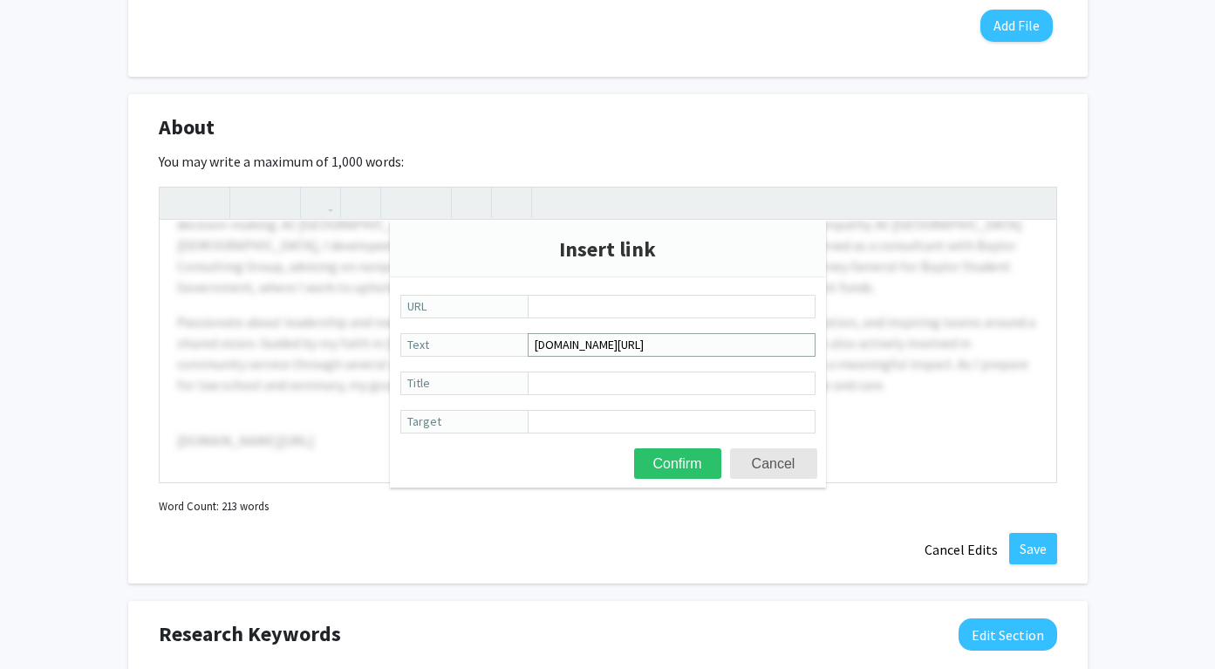
drag, startPoint x: 704, startPoint y: 344, endPoint x: 515, endPoint y: 350, distance: 188.4
click at [515, 350] on label "[DOMAIN_NAME][URL] Text" at bounding box center [607, 345] width 415 height 25
click at [528, 350] on input "[DOMAIN_NAME][URL]" at bounding box center [672, 345] width 288 height 24
click at [550, 305] on input "URL" at bounding box center [672, 307] width 288 height 24
paste input "[DOMAIN_NAME][URL]"
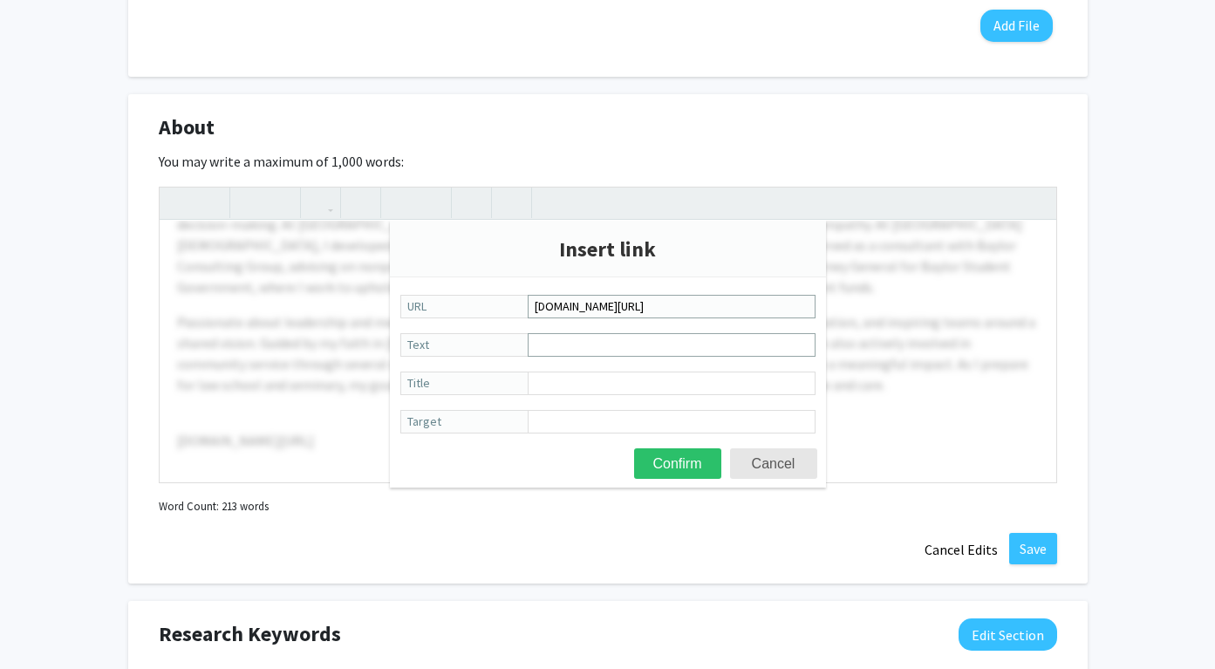
type input "[DOMAIN_NAME][URL]"
click at [579, 347] on input "Text" at bounding box center [672, 345] width 288 height 24
type input "LinkedIn"
click at [687, 457] on button "Confirm" at bounding box center [677, 463] width 87 height 31
type textarea "<l>I do sitametco adipisci e Seddoeiu te Incididu Utlaboreetdolo ma Aliqua Enim…"
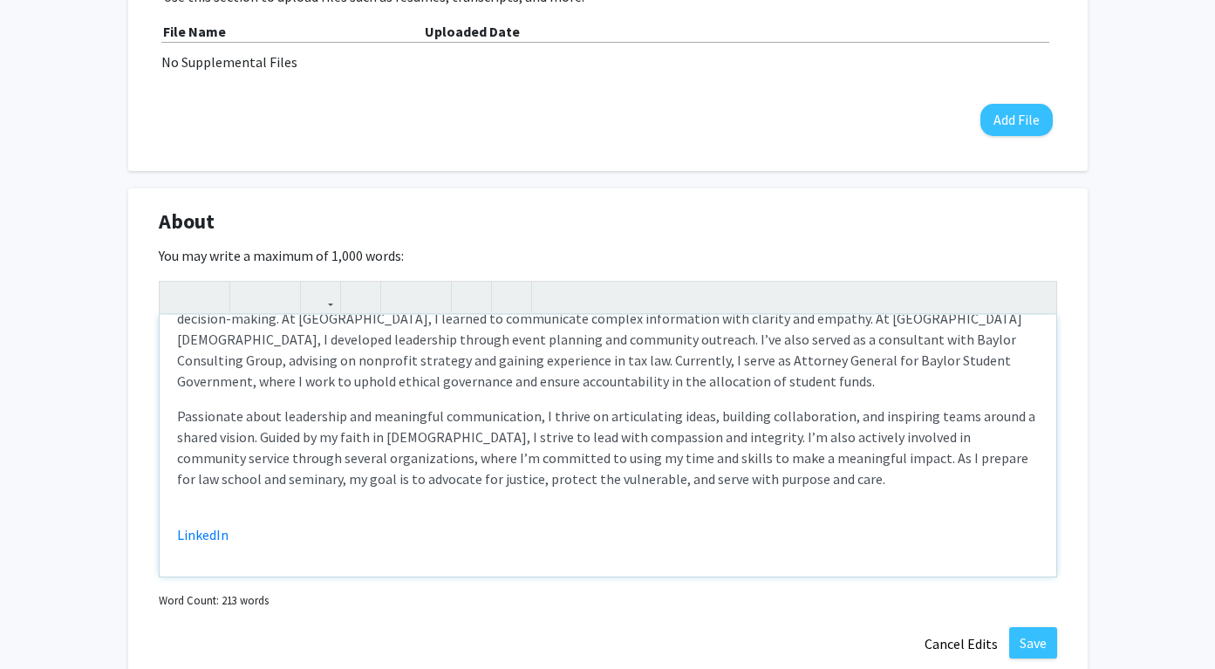
scroll to position [701, 0]
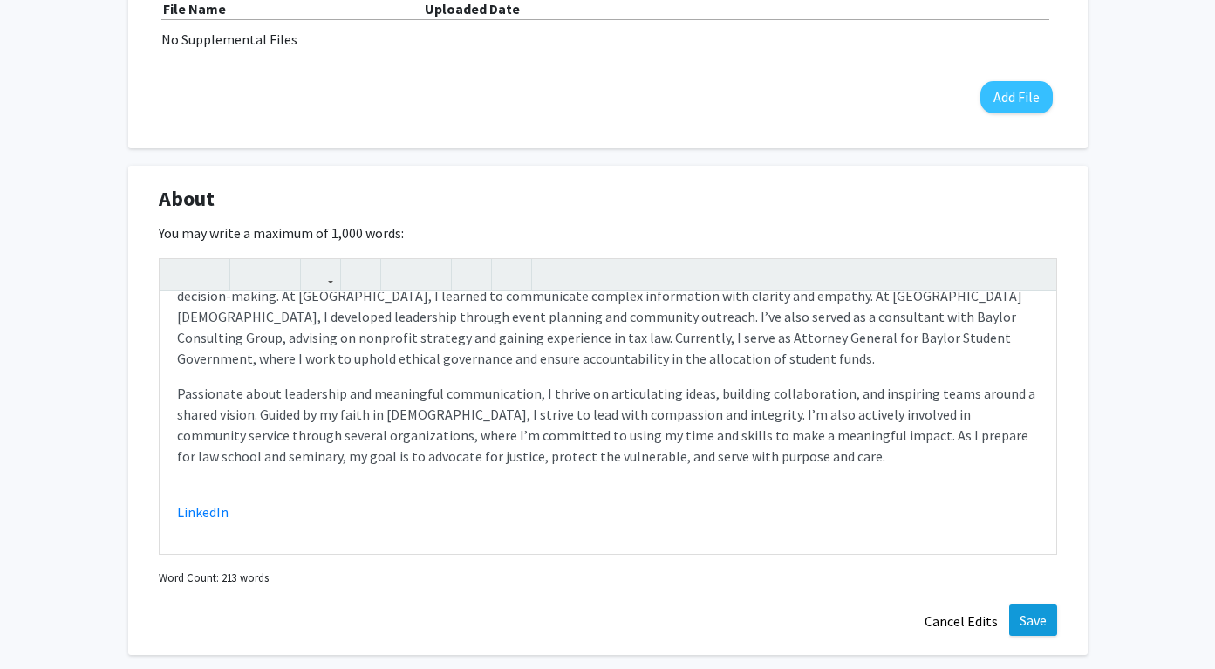
click at [1035, 626] on button "Save" at bounding box center [1033, 619] width 48 height 31
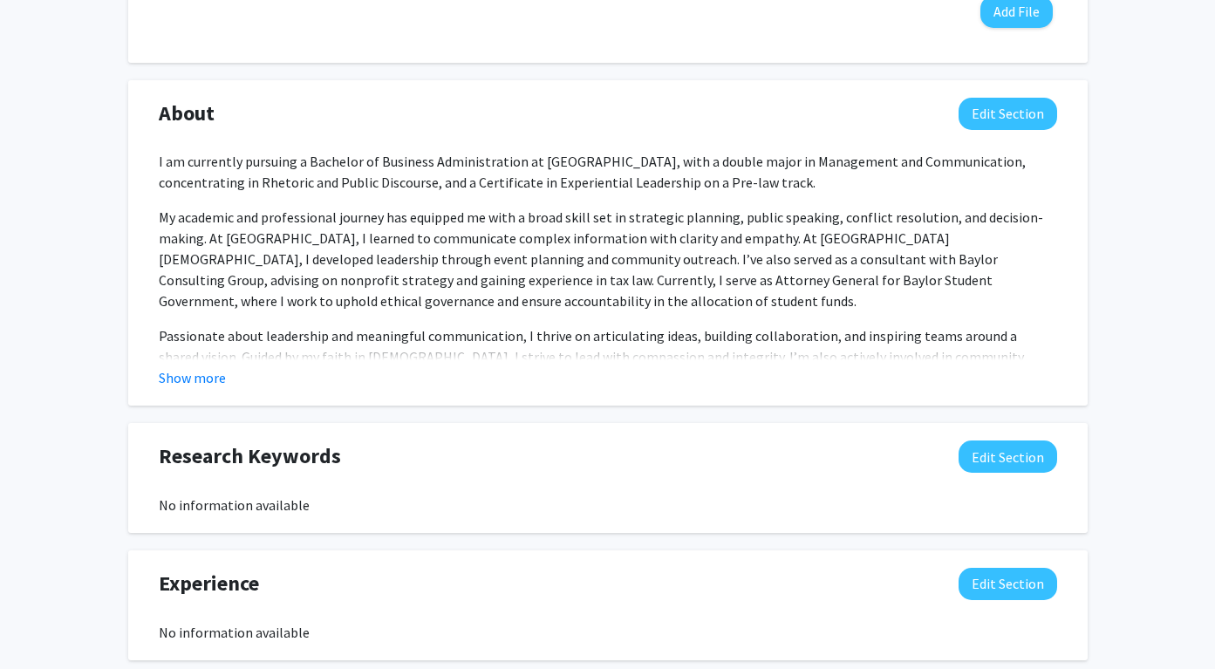
scroll to position [956, 0]
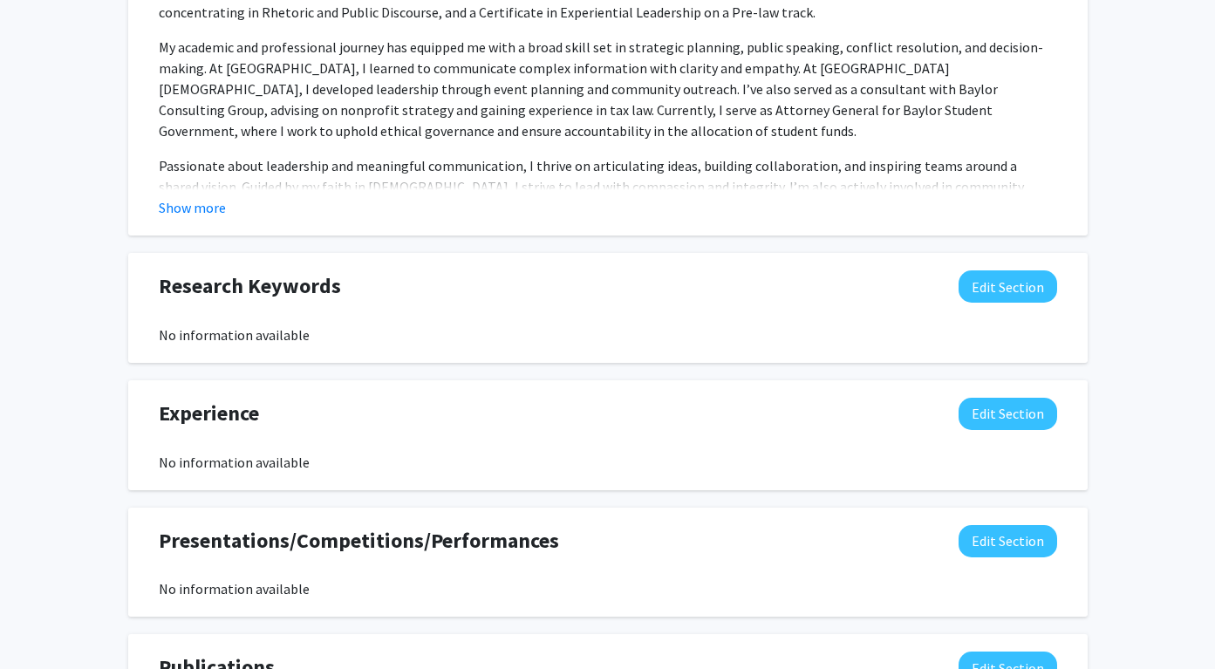
click at [1008, 420] on button "Edit Section" at bounding box center [1007, 414] width 99 height 32
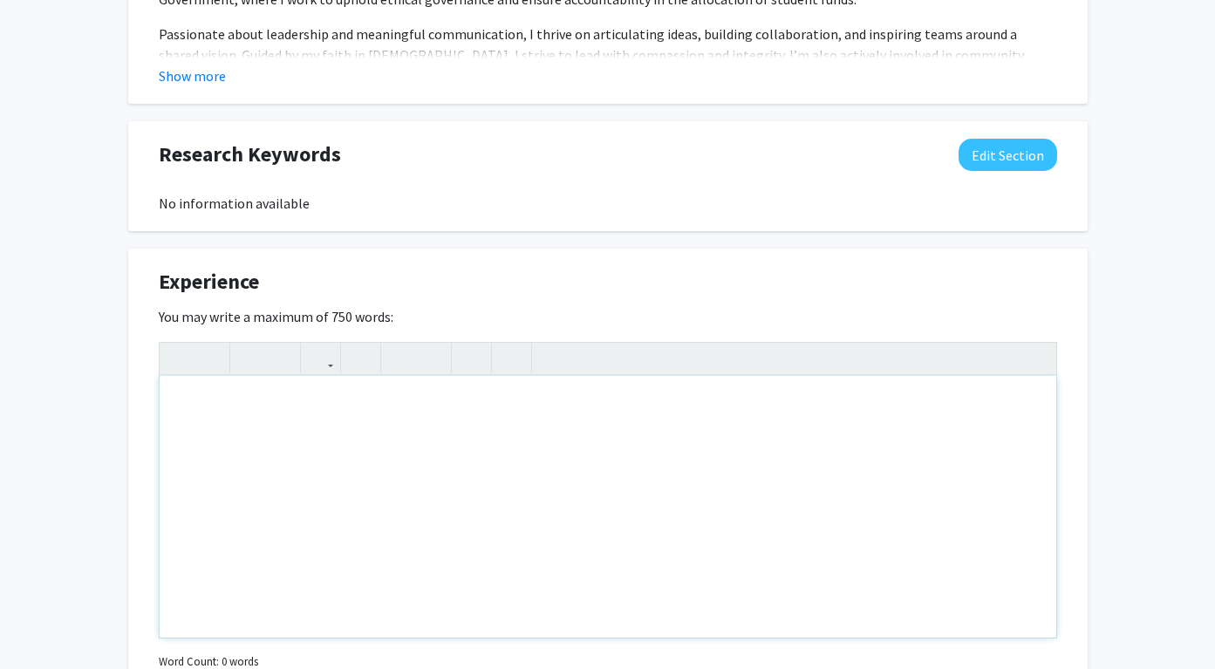
scroll to position [1178, 0]
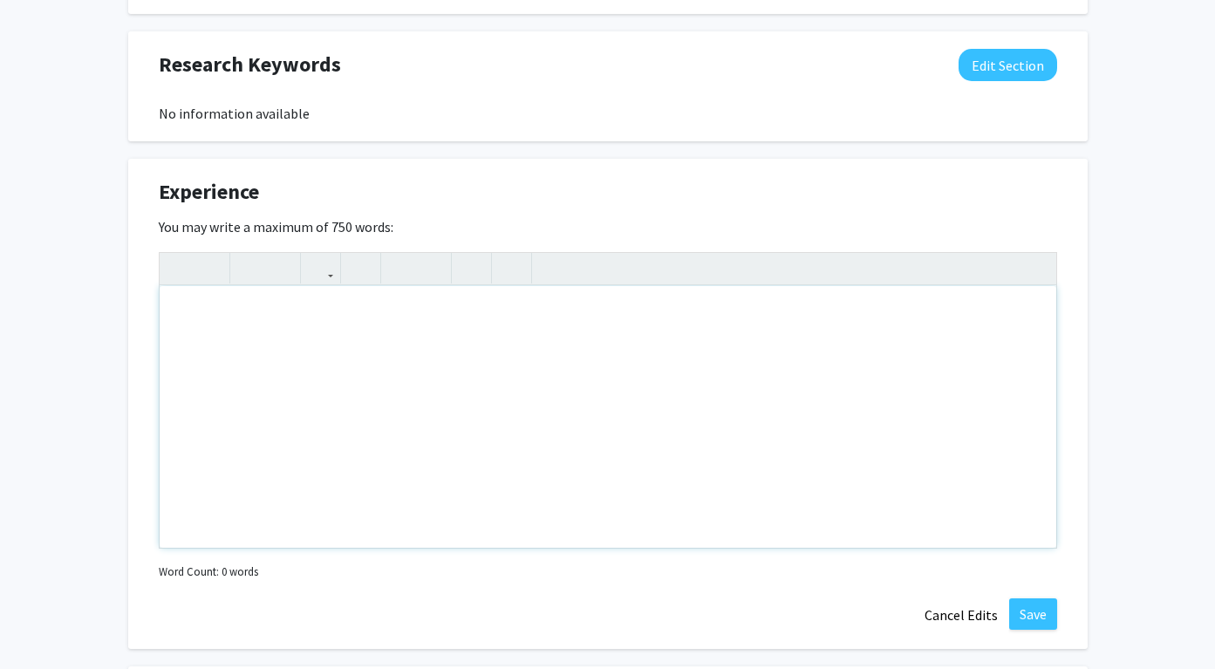
click at [352, 460] on div "Note to users with screen readers: Please deactivate our accessibility plugin f…" at bounding box center [608, 417] width 896 height 262
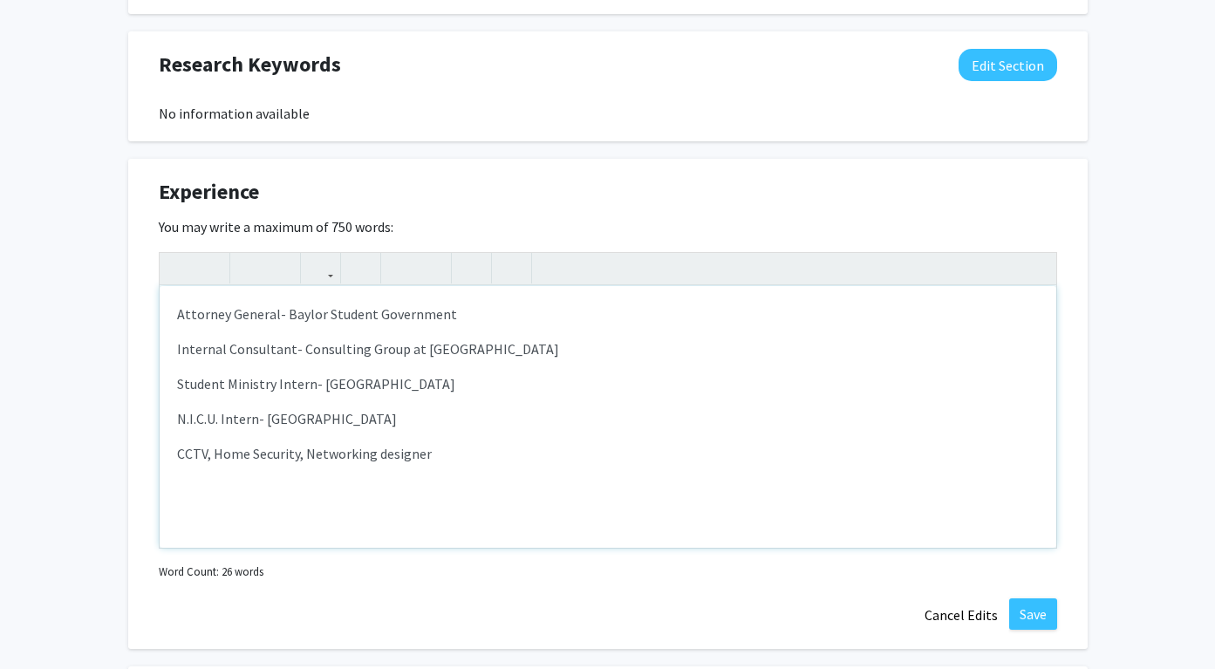
click at [378, 453] on p "CCTV, Home Security, Networking designer" at bounding box center [607, 453] width 861 height 21
click at [507, 458] on p "CCTV, Home Security, Networking Designer" at bounding box center [607, 453] width 861 height 21
click at [421, 386] on p "Student Ministry Intern- [GEOGRAPHIC_DATA]" at bounding box center [607, 383] width 861 height 21
click at [469, 356] on p "Internal Consultant- Consulting Group at [GEOGRAPHIC_DATA]" at bounding box center [607, 348] width 861 height 21
click at [470, 385] on p "Student Ministry Intern- [GEOGRAPHIC_DATA]" at bounding box center [607, 383] width 861 height 21
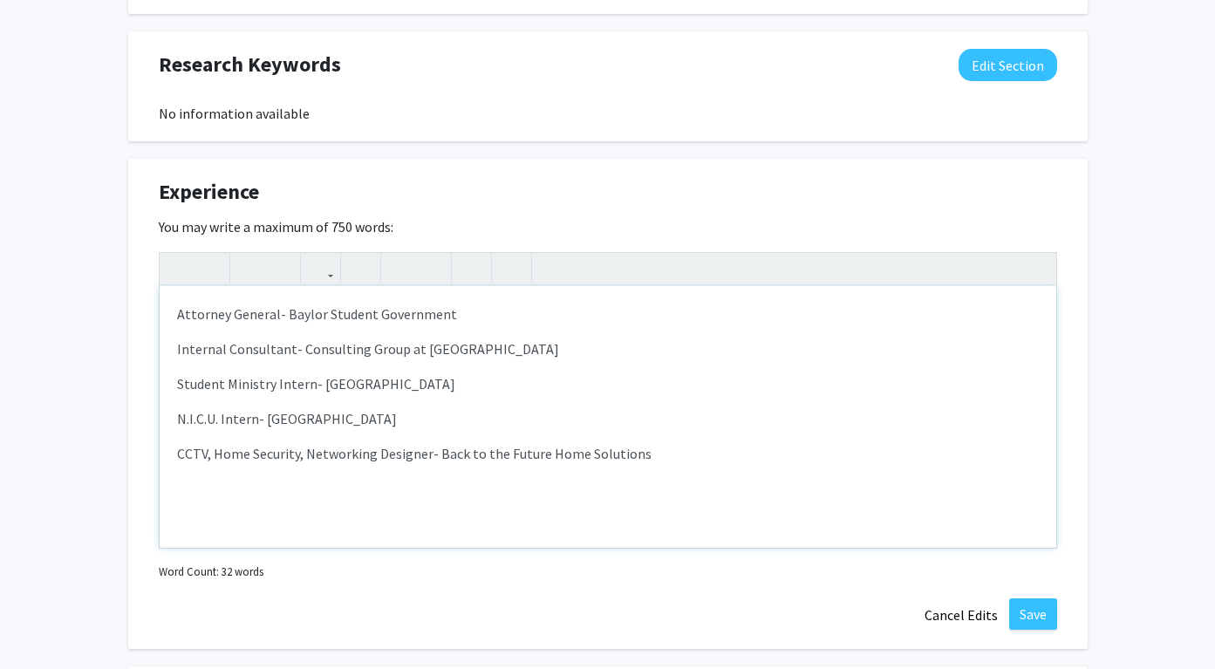
click at [472, 358] on p "Internal Consultant- Consulting Group at [GEOGRAPHIC_DATA]" at bounding box center [607, 348] width 861 height 21
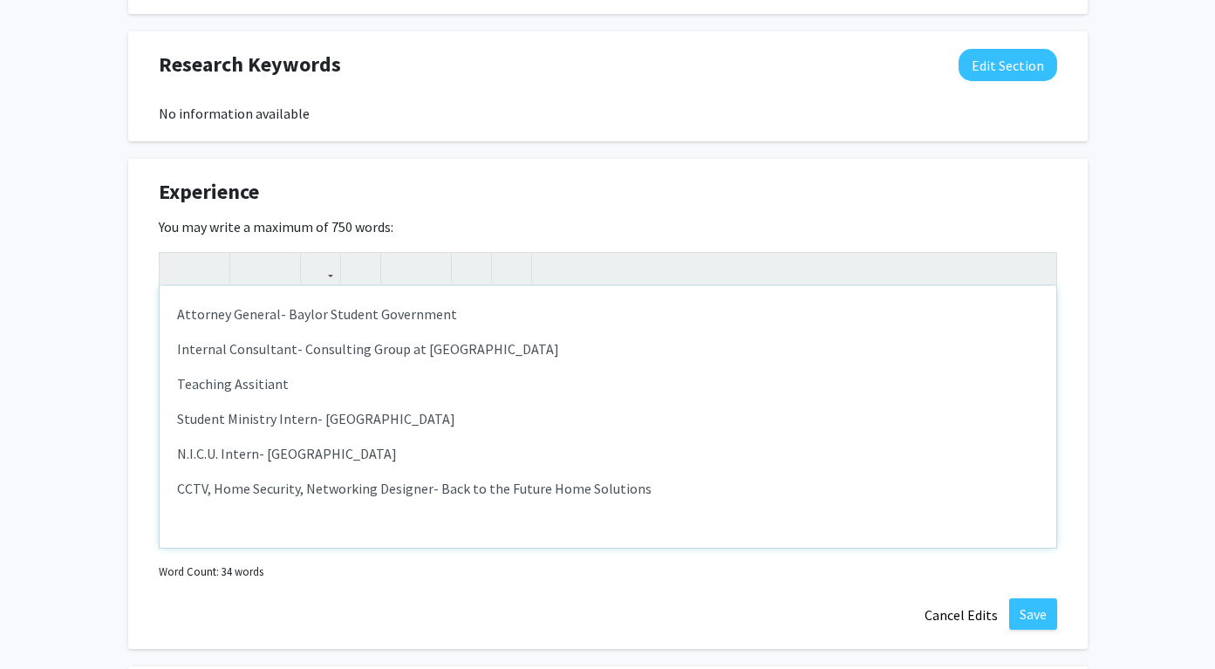
drag, startPoint x: 472, startPoint y: 358, endPoint x: 464, endPoint y: 363, distance: 9.0
click at [467, 359] on p "Internal Consultant- Consulting Group at [GEOGRAPHIC_DATA]" at bounding box center [607, 348] width 861 height 21
drag, startPoint x: 405, startPoint y: 386, endPoint x: 232, endPoint y: 384, distance: 173.5
click at [232, 384] on p "Teaching Assitiant" at bounding box center [607, 383] width 861 height 21
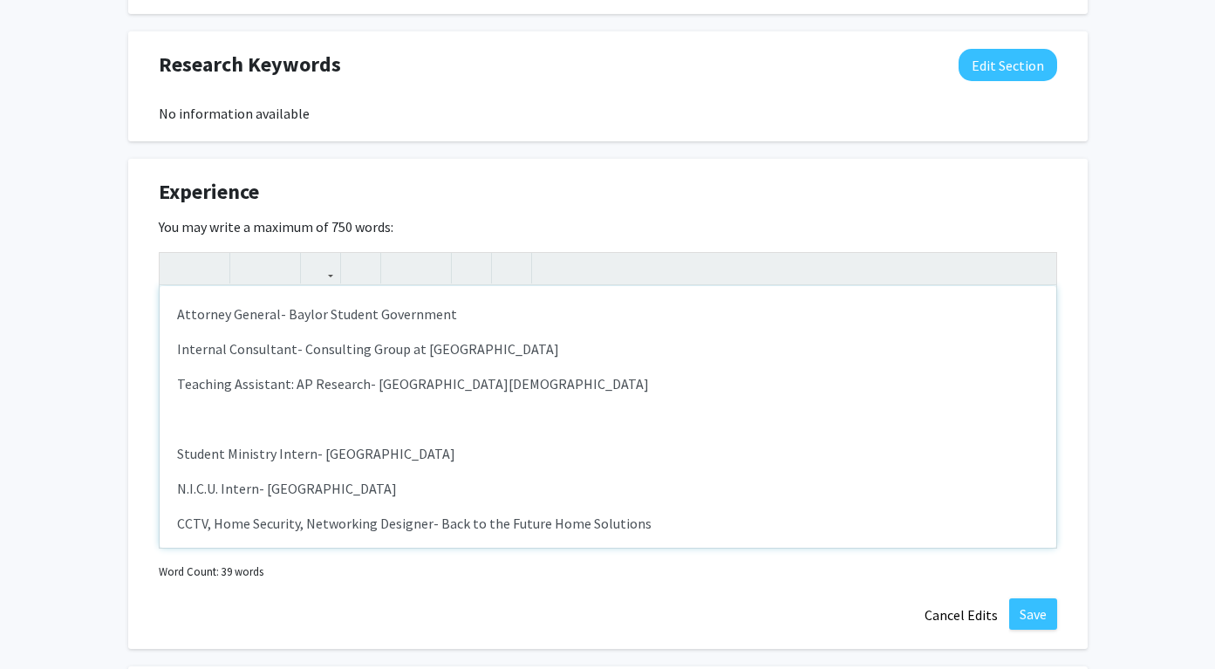
click at [215, 418] on p "Note to users with screen readers: Please deactivate our accessibility plugin f…" at bounding box center [607, 418] width 861 height 21
click at [216, 418] on p "Note to users with screen readers: Please deactivate our accessibility plugin f…" at bounding box center [607, 418] width 861 height 21
click at [296, 420] on p "(School Security" at bounding box center [607, 418] width 861 height 21
click at [295, 420] on p "(School Security" at bounding box center [607, 418] width 861 height 21
click at [393, 421] on p "(School Security" at bounding box center [607, 418] width 861 height 21
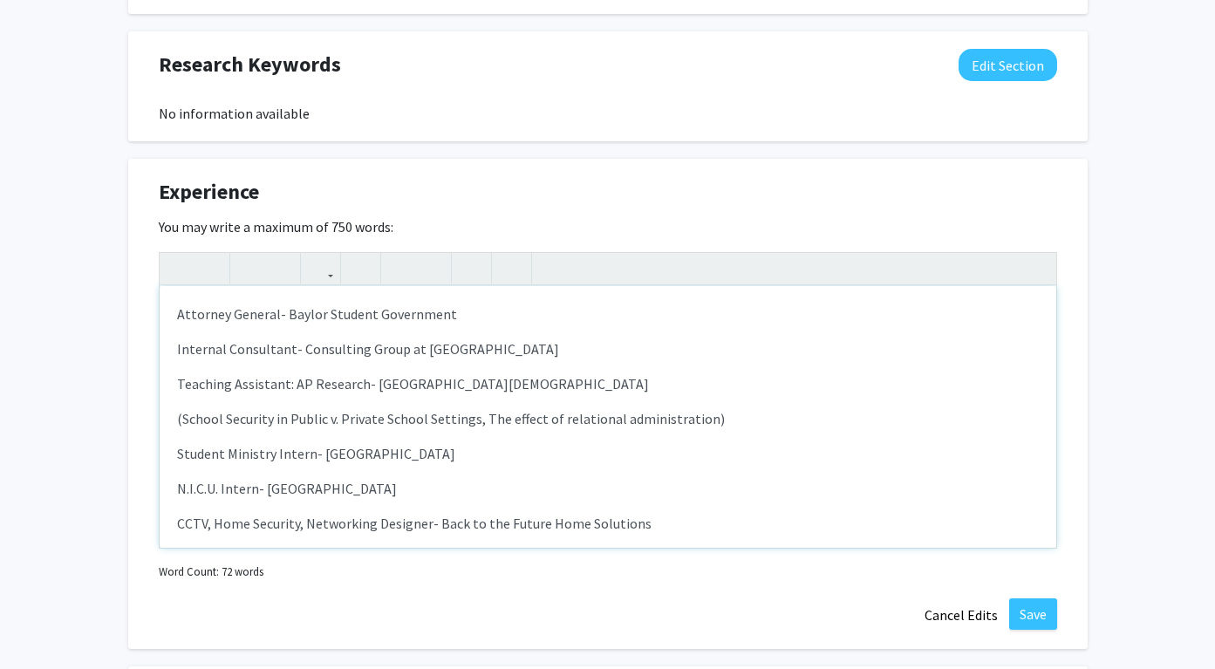
drag, startPoint x: 812, startPoint y: 425, endPoint x: 593, endPoint y: 426, distance: 218.9
click at [593, 426] on p "(School Security in Public v. Private School Settings, The effect of relational…" at bounding box center [607, 418] width 861 height 21
click at [670, 416] on p "(School Security in Public v. Private School Settings, The Effect Of Relational…" at bounding box center [607, 418] width 861 height 21
click at [656, 423] on p "(School Security in Public v. Private School Settings, The Effect Of Relational…" at bounding box center [607, 418] width 861 height 21
click at [664, 422] on p "(School Security in Public v. Private School Settings, The Effect Of Relational…" at bounding box center [607, 418] width 861 height 21
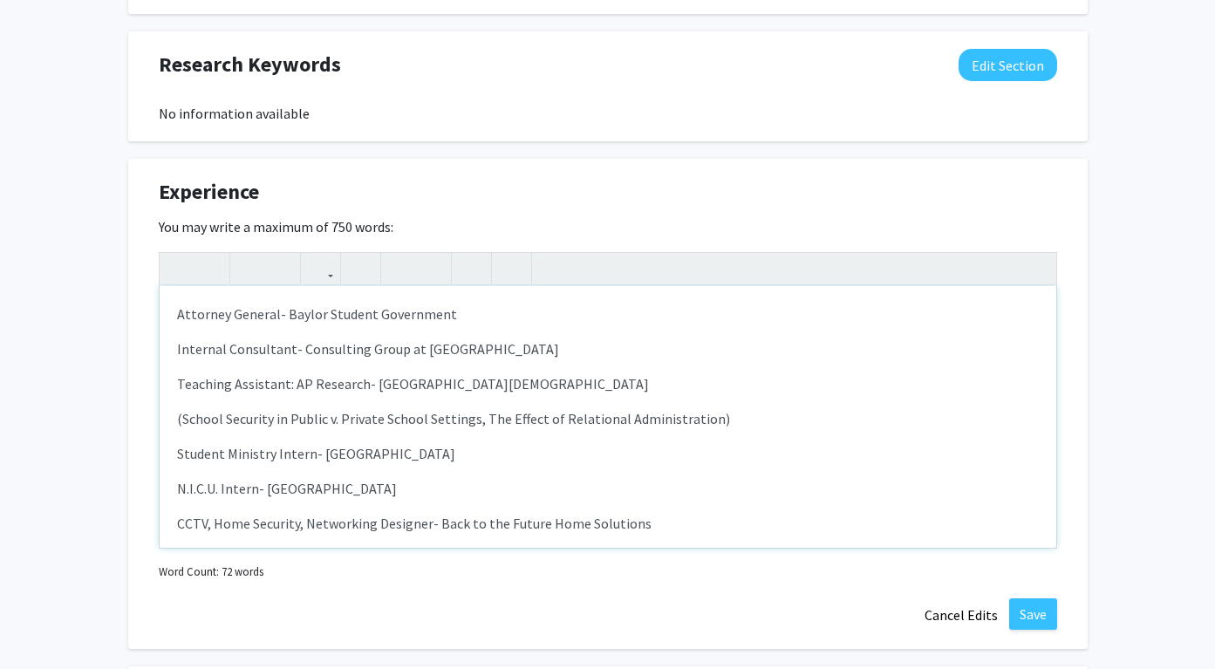
click at [588, 420] on p "(School Security in Public v. Private School Settings, The Effect of Relational…" at bounding box center [607, 418] width 861 height 21
click at [840, 419] on p "(School Security in Public v. Private School Settings: The Effect of Relational…" at bounding box center [607, 418] width 861 height 21
click at [441, 454] on p "(The effects of red tide on small business in central" at bounding box center [607, 453] width 861 height 21
click at [472, 455] on p "(The effects of red tide on small business in central" at bounding box center [607, 453] width 861 height 21
click at [689, 459] on p "(The effects of red tide on small eastern coastal business in central" at bounding box center [607, 453] width 861 height 21
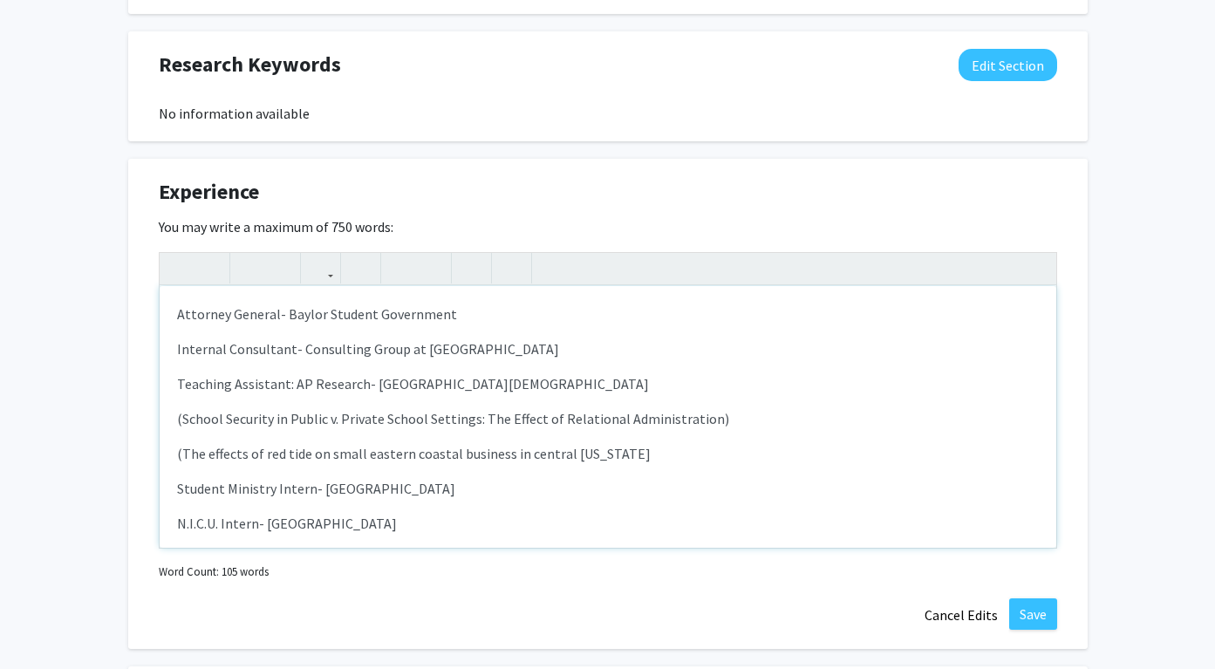
drag, startPoint x: 689, startPoint y: 459, endPoint x: 745, endPoint y: 448, distance: 56.8
click at [747, 444] on p "(The effects of red tide on small eastern coastal business in central [US_STATE]" at bounding box center [607, 453] width 861 height 21
drag, startPoint x: 741, startPoint y: 461, endPoint x: 315, endPoint y: 457, distance: 426.4
click at [315, 457] on p "(The effects of red tide on small eastern coastal business in central [US_STATE]" at bounding box center [607, 453] width 861 height 21
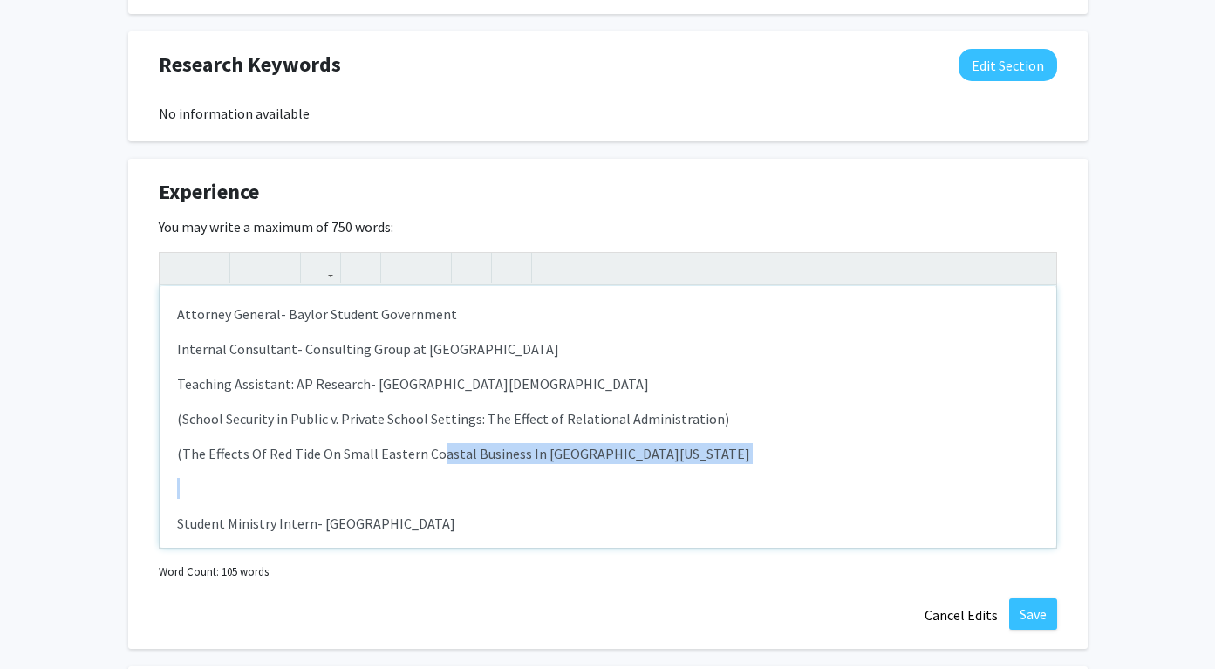
drag, startPoint x: 398, startPoint y: 463, endPoint x: 382, endPoint y: 461, distance: 15.8
click at [397, 463] on p "(The Effects Of Red Tide On Small Eastern Coastal Business In [GEOGRAPHIC_DATA]…" at bounding box center [607, 453] width 861 height 21
click at [368, 454] on p "(The Effects Of Red Tide On Small Eastern Coastal Business In [GEOGRAPHIC_DATA]…" at bounding box center [607, 453] width 861 height 21
click at [438, 456] on p "(The Effects of Red Tide On Small Eastern Coastal Business In [GEOGRAPHIC_DATA]…" at bounding box center [607, 453] width 861 height 21
click at [759, 458] on p "(The Effects of Red Tide on Small Eastern Coastal Business In [GEOGRAPHIC_DATA]…" at bounding box center [607, 453] width 861 height 21
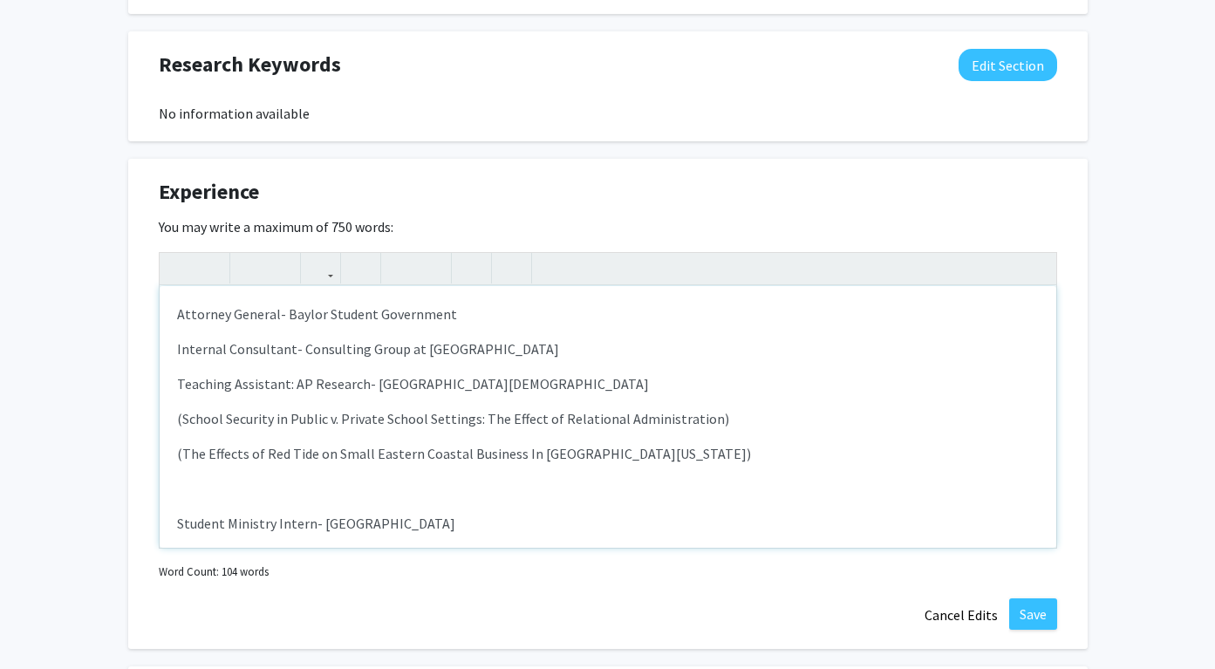
click at [357, 502] on div "Attorney General- Baylor Student Government Internal Consultant- Consulting Gro…" at bounding box center [608, 417] width 896 height 262
click at [323, 499] on p "Note to users with screen readers: Please deactivate our accessibility plugin f…" at bounding box center [607, 488] width 861 height 21
click at [609, 494] on p "Student Ministry Intern- [GEOGRAPHIC_DATA]" at bounding box center [607, 488] width 861 height 21
click at [445, 456] on p "(The Effects of Red Tide on Small Eastern Coastal Business In [GEOGRAPHIC_DATA]…" at bounding box center [607, 453] width 861 height 21
type textarea "<p>Attorney General- Baylor Student Government</p><p>Internal Consultant- Consu…"
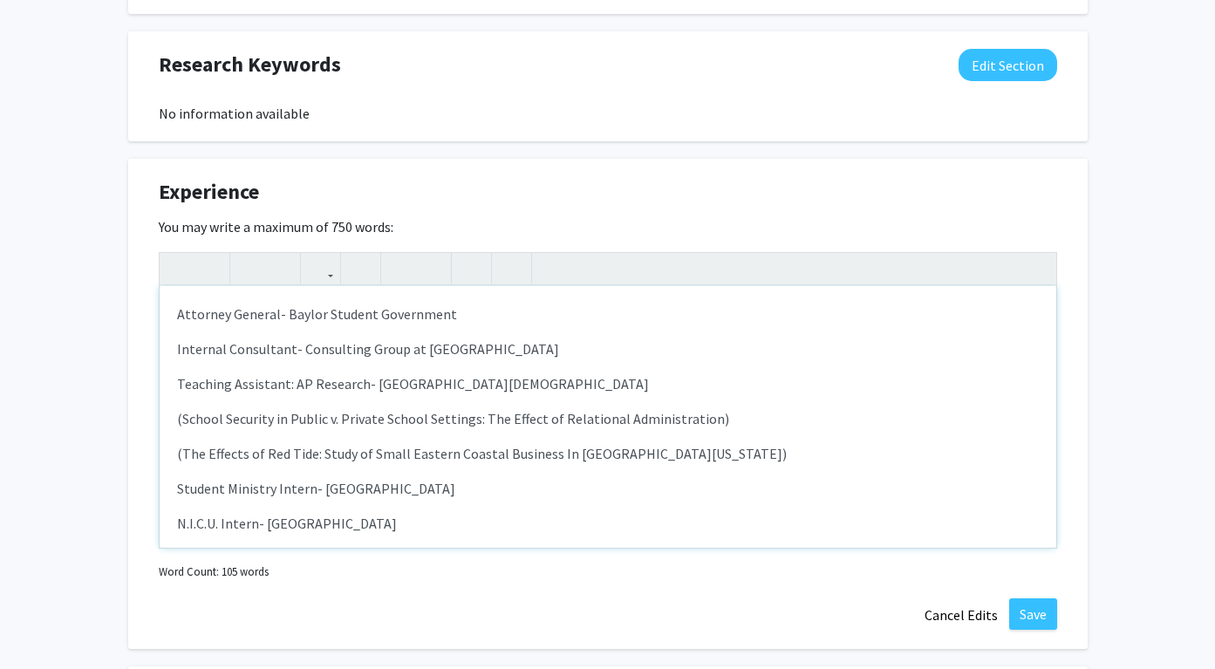
click at [478, 483] on p "Student Ministry Intern- [GEOGRAPHIC_DATA]" at bounding box center [607, 488] width 861 height 21
click at [862, 470] on div "Attorney General- Baylor Student Government Internal Consultant- Consulting Gro…" at bounding box center [608, 417] width 896 height 262
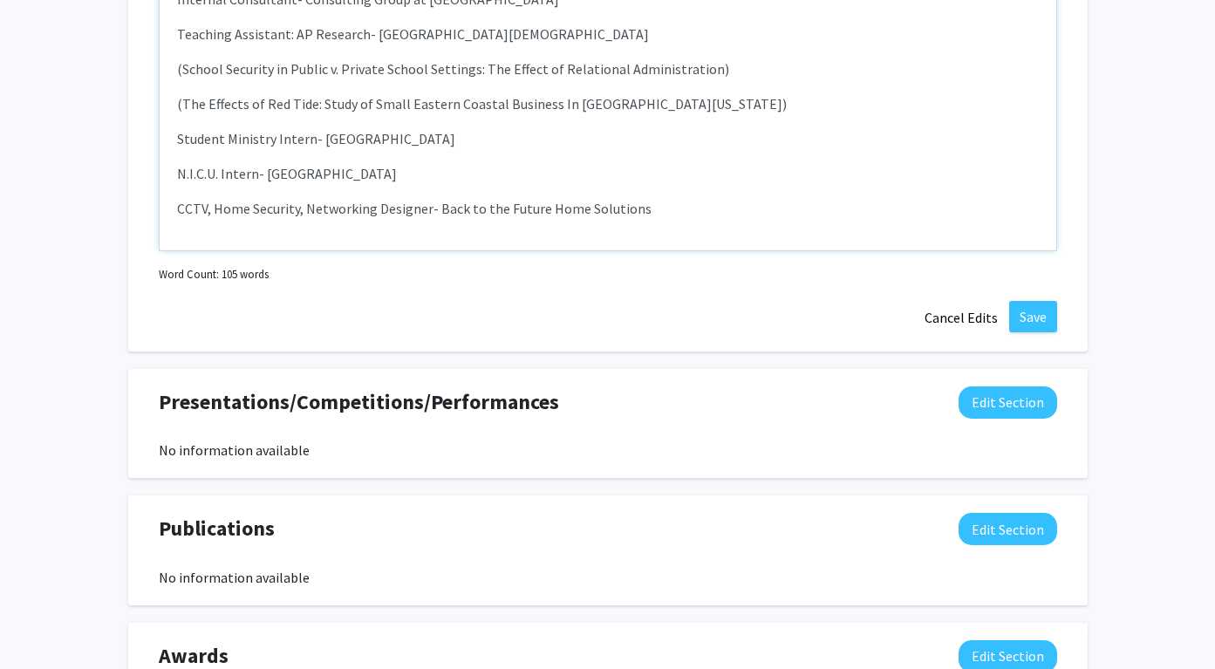
scroll to position [1482, 0]
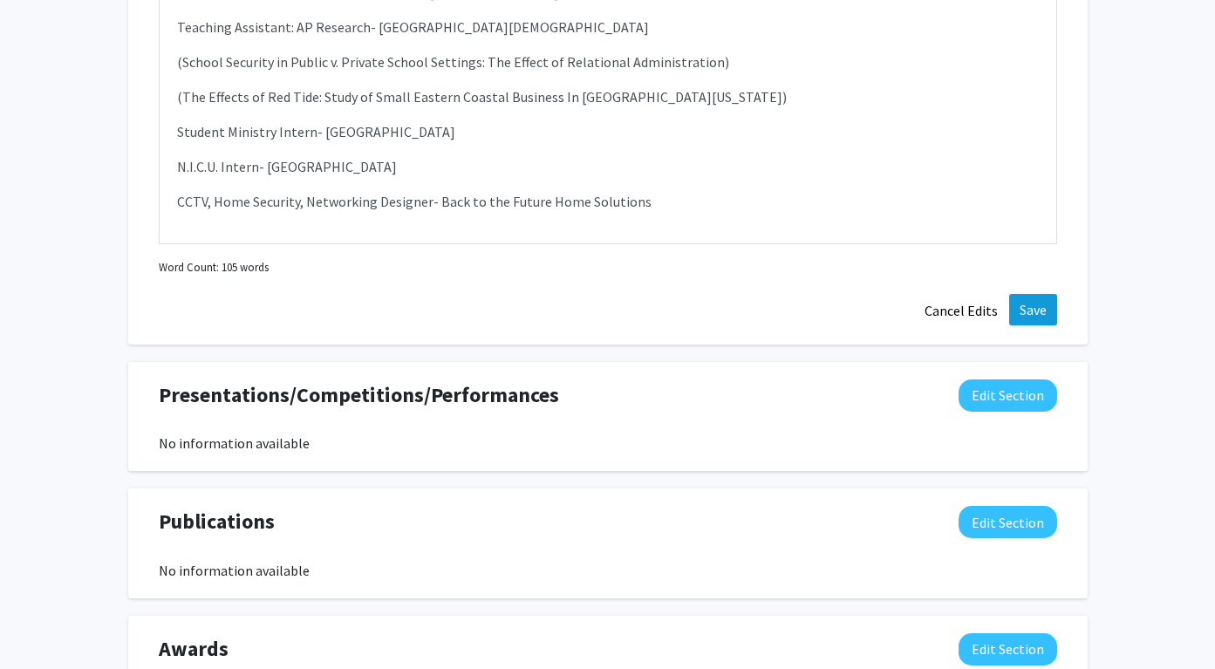
click at [1045, 309] on button "Save" at bounding box center [1033, 309] width 48 height 31
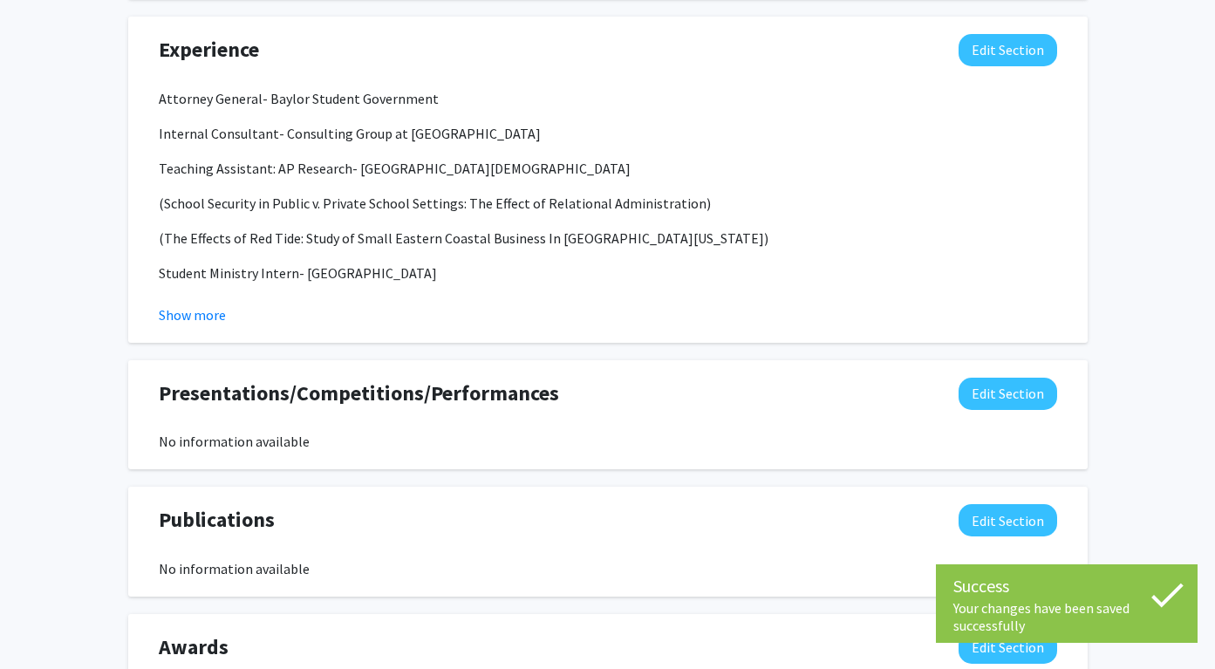
scroll to position [1324, 0]
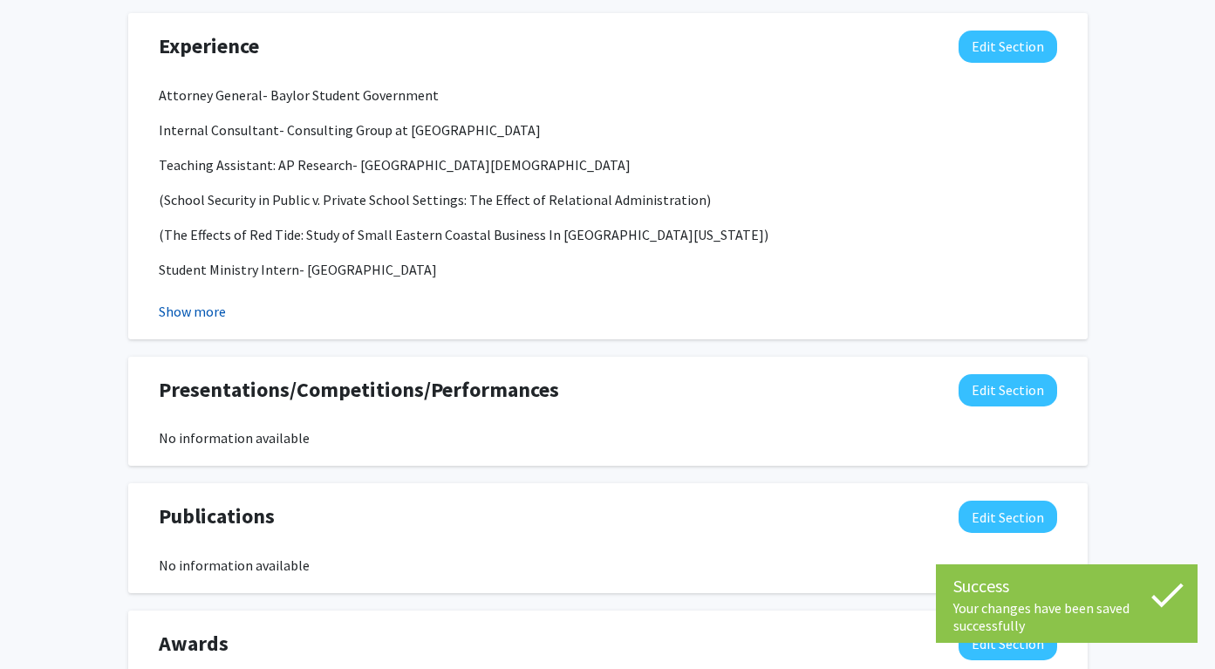
click at [205, 310] on button "Show more" at bounding box center [192, 311] width 67 height 21
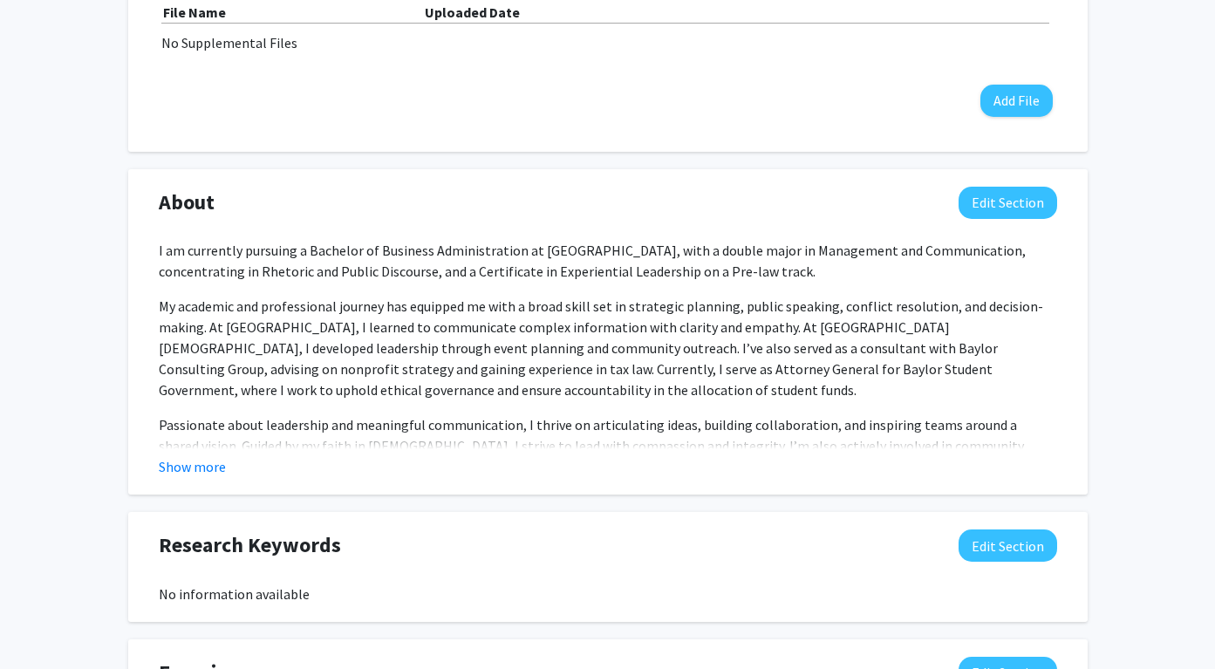
scroll to position [694, 0]
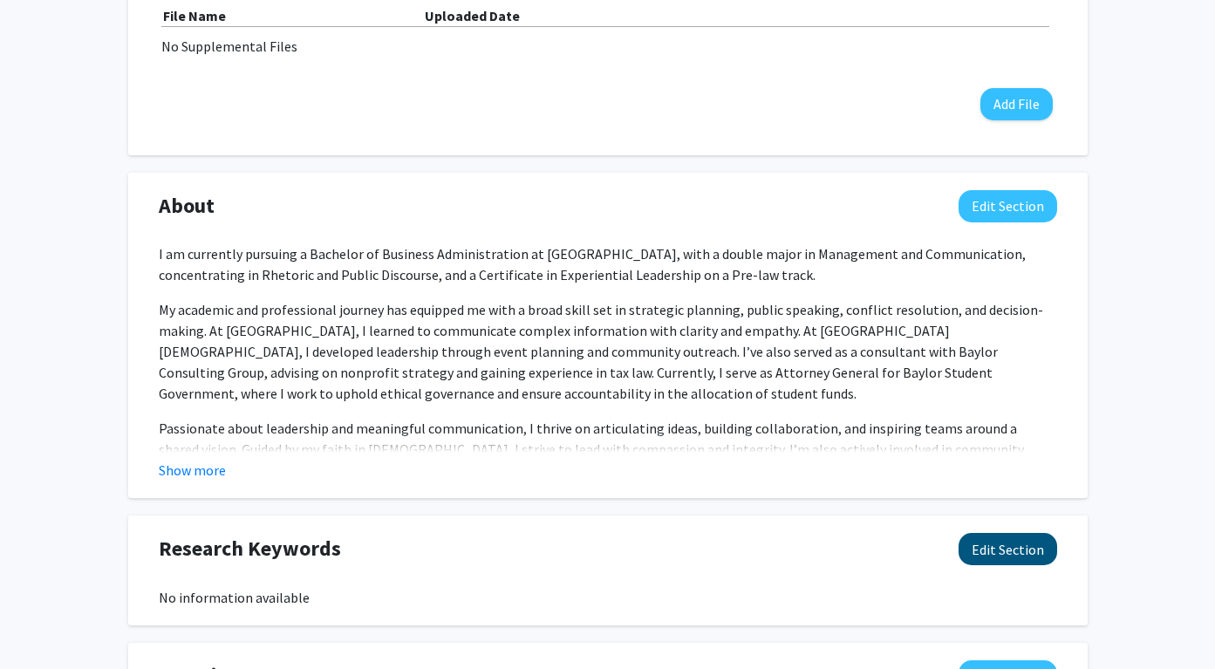
click at [1005, 562] on button "Edit Section" at bounding box center [1007, 549] width 99 height 32
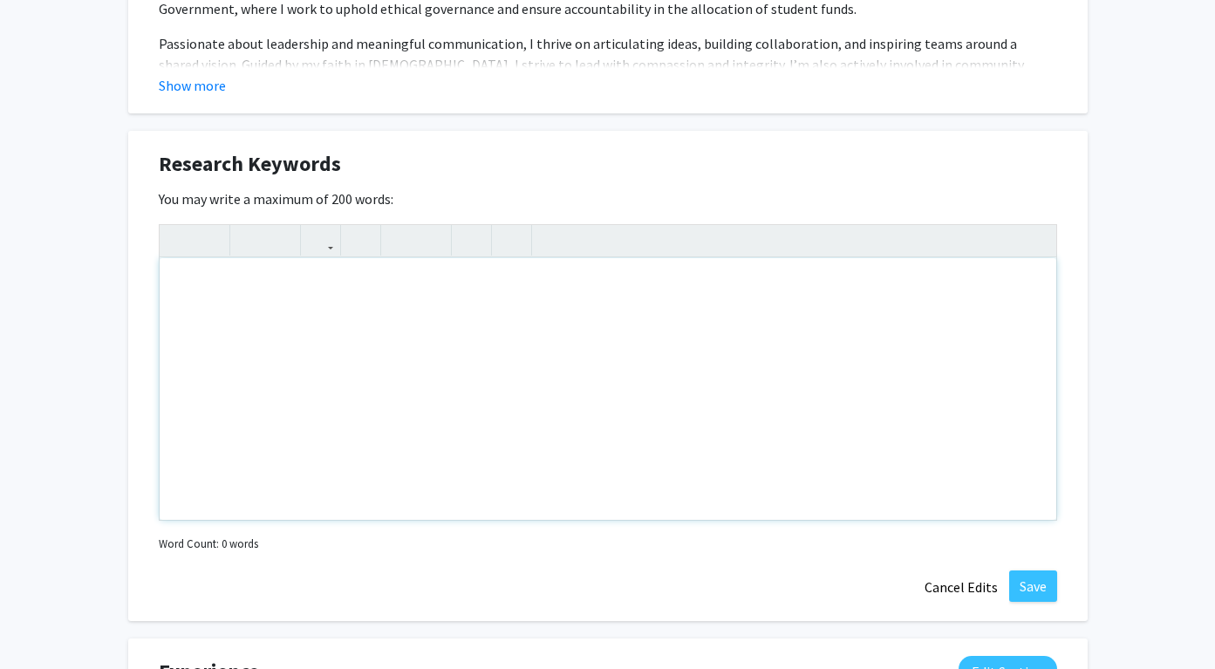
scroll to position [1102, 0]
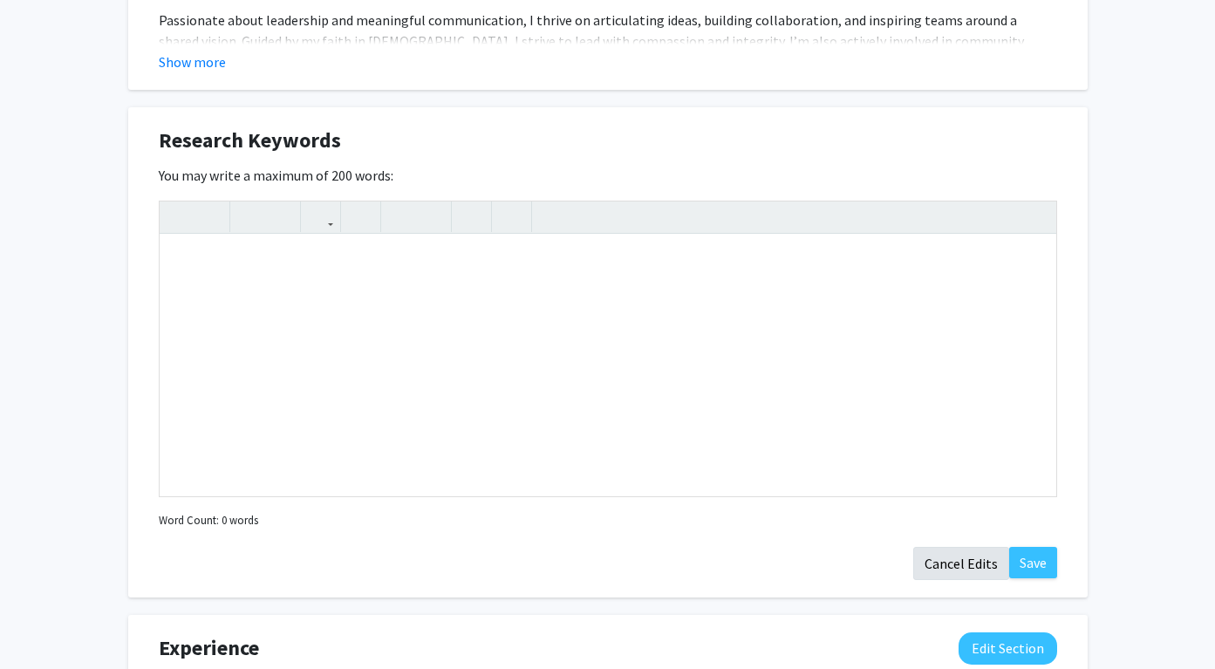
click at [961, 554] on button "Cancel Edits" at bounding box center [961, 563] width 96 height 33
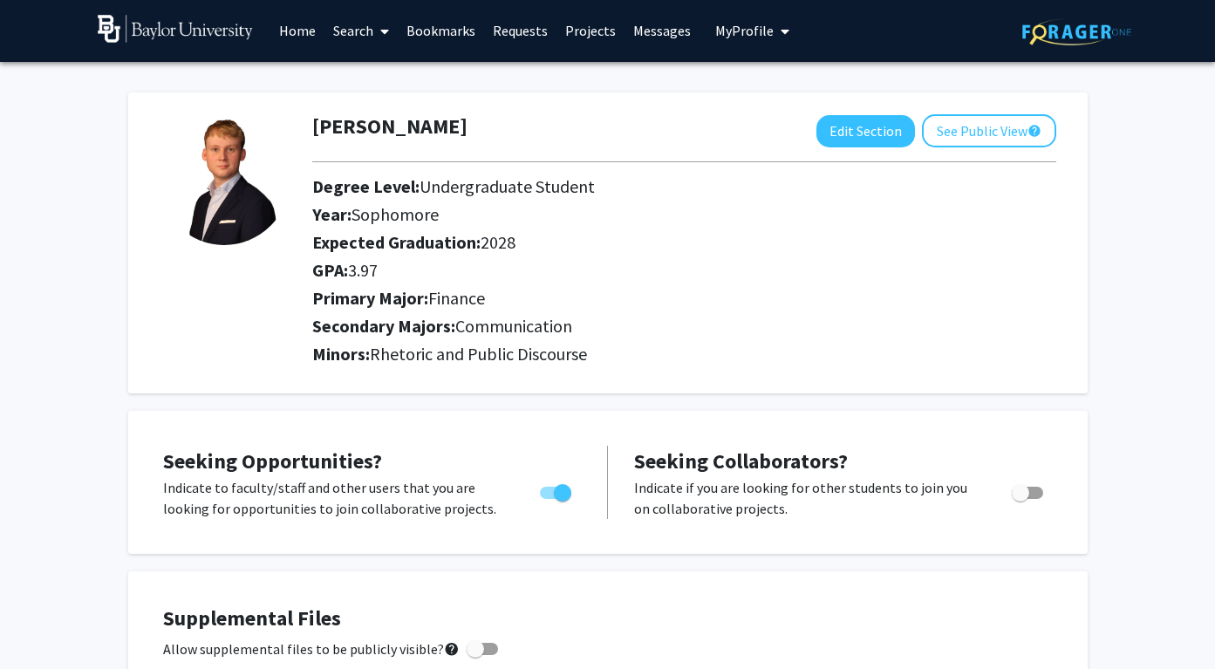
scroll to position [0, 0]
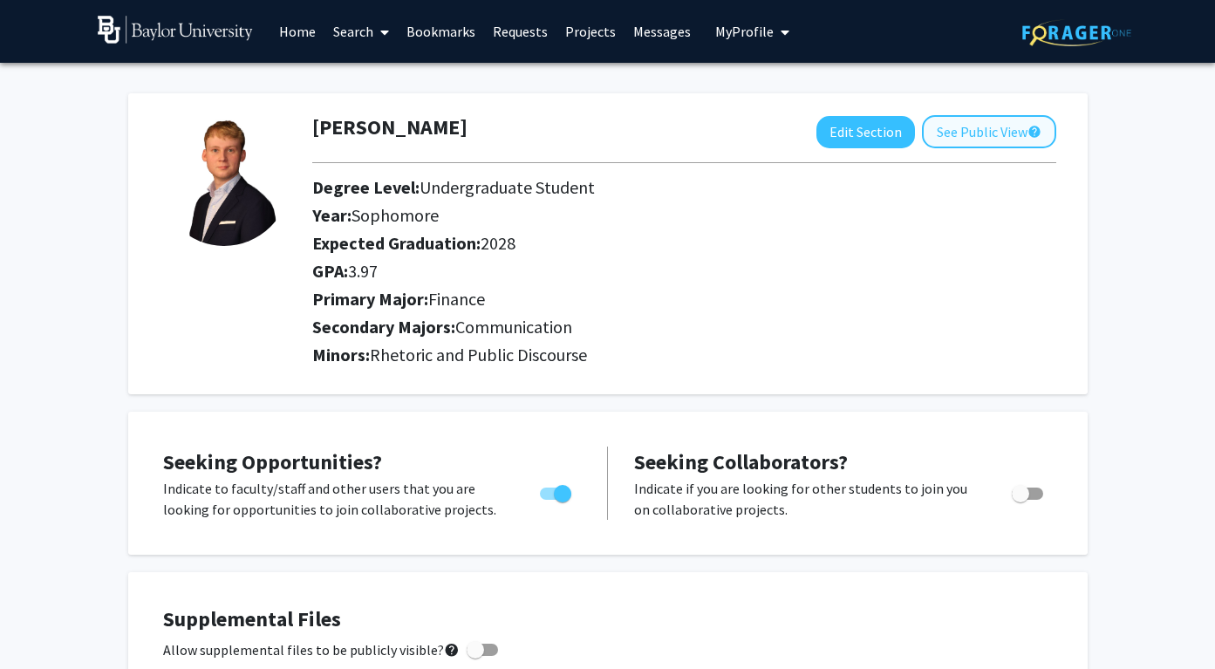
click at [1004, 127] on button "See Public View help" at bounding box center [989, 131] width 134 height 33
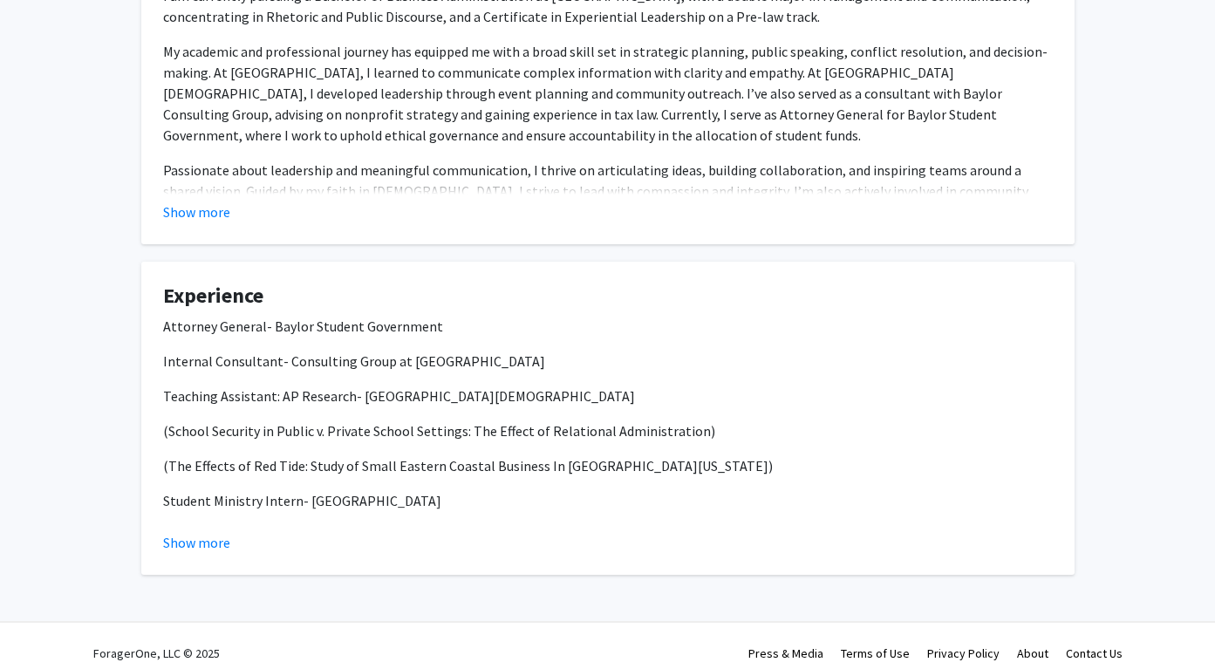
scroll to position [401, 0]
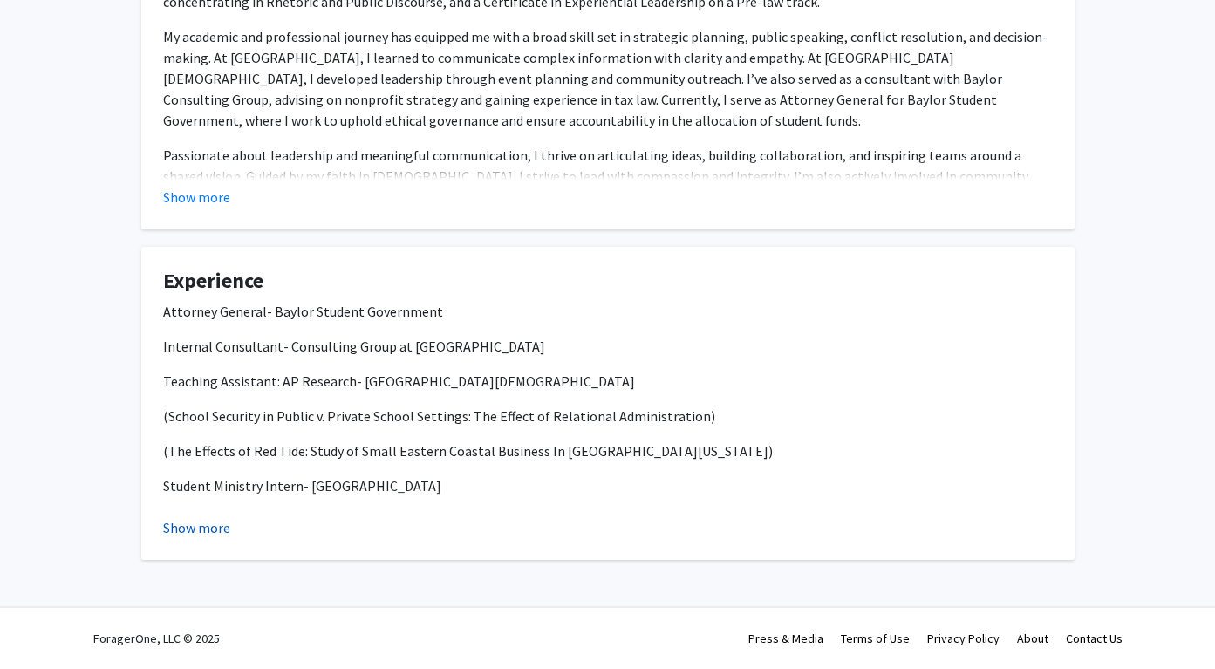
click at [205, 522] on button "Show more" at bounding box center [196, 527] width 67 height 21
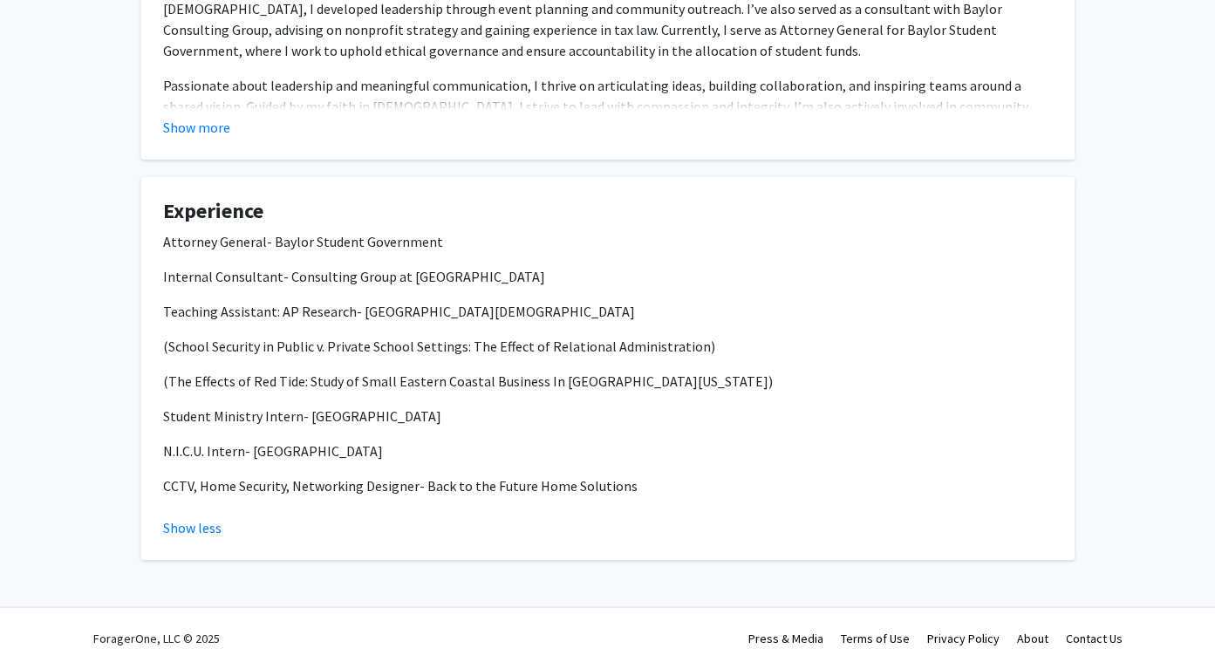
scroll to position [306, 0]
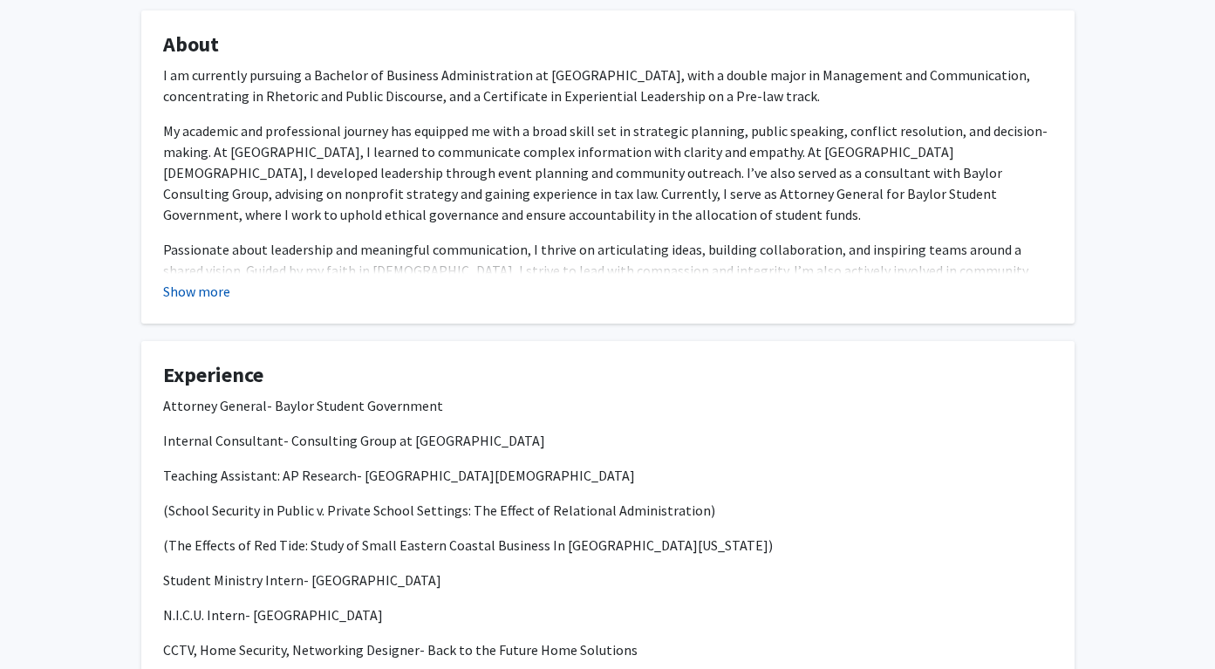
click at [200, 294] on button "Show more" at bounding box center [196, 291] width 67 height 21
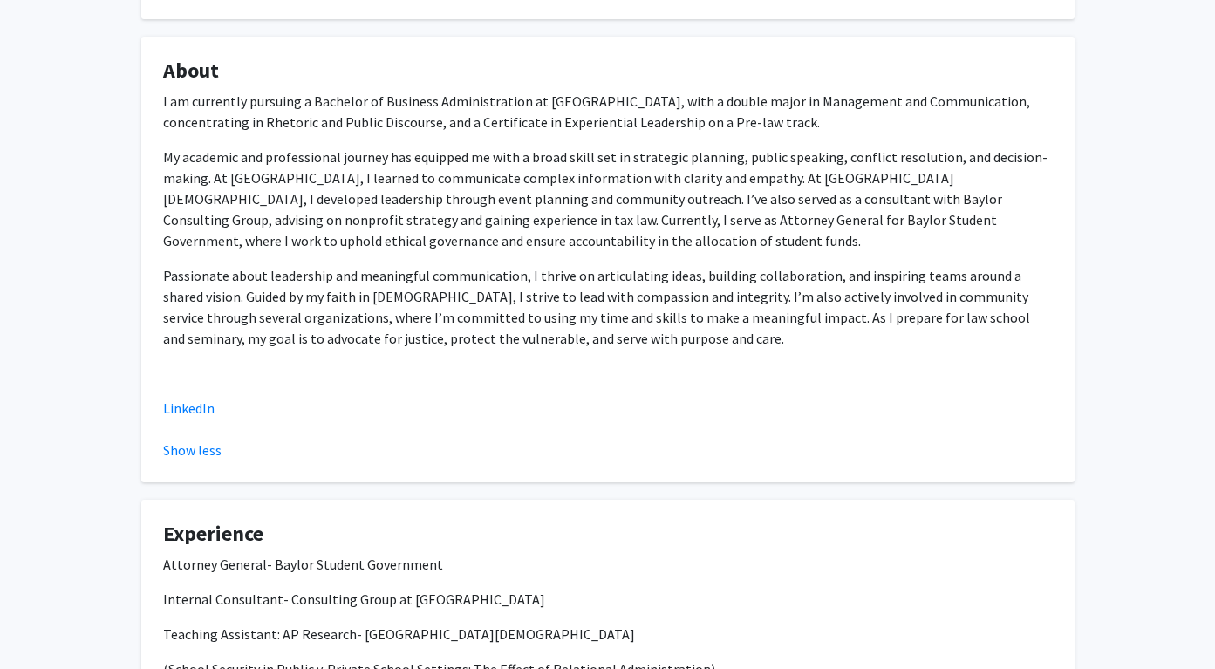
scroll to position [212, 0]
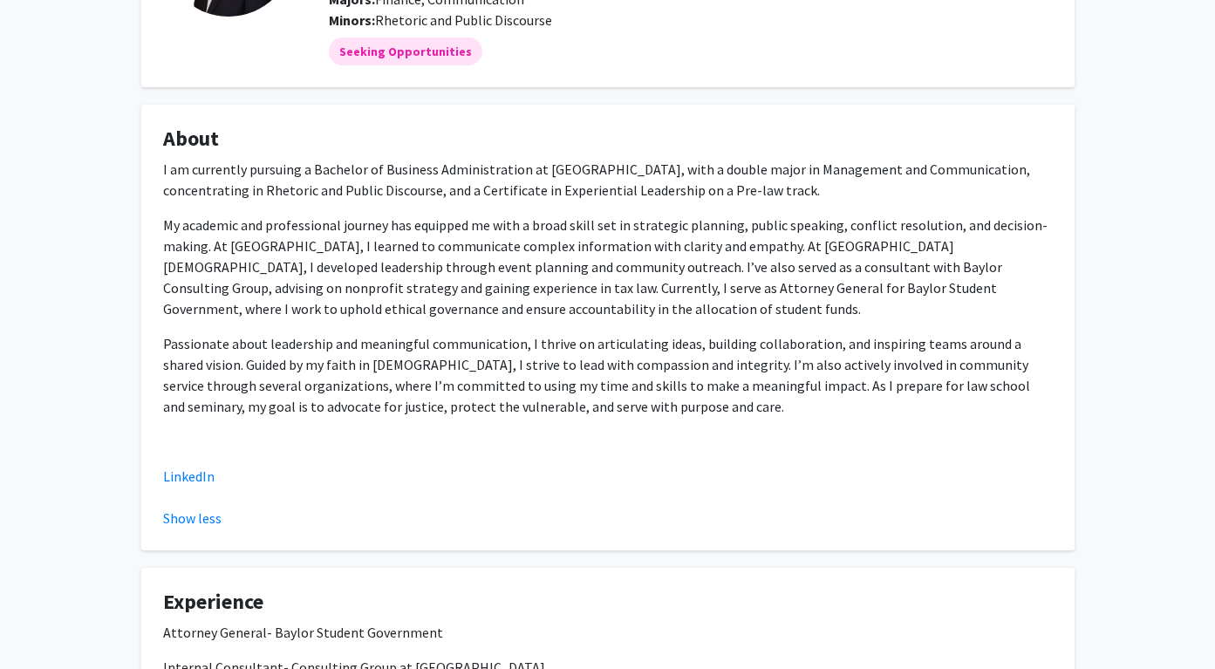
click at [507, 319] on p "My academic and professional journey has equipped me with a broad skill set in …" at bounding box center [607, 266] width 889 height 105
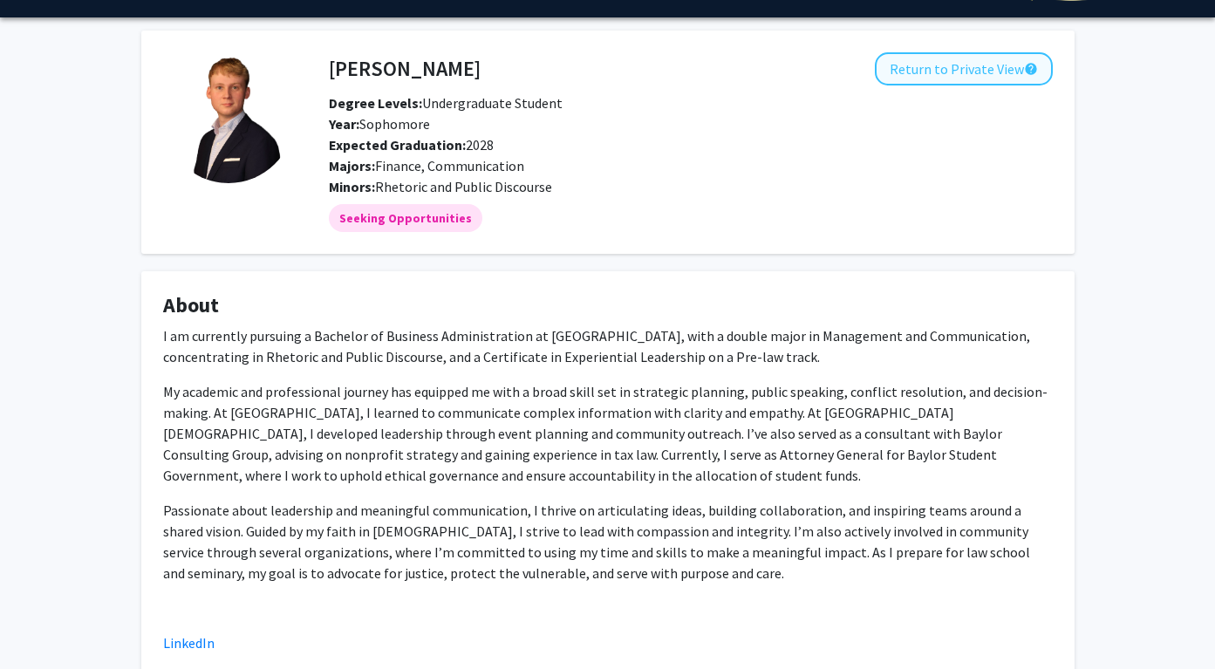
click at [1014, 75] on button "Return to Private View help" at bounding box center [964, 68] width 178 height 33
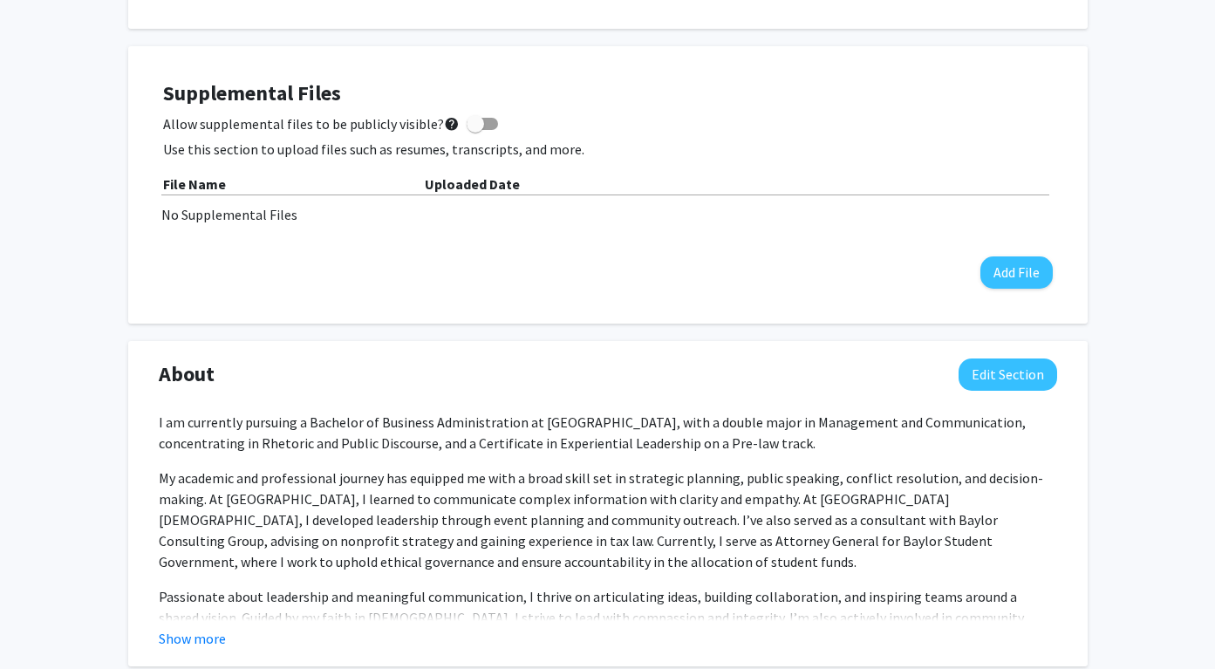
scroll to position [649, 0]
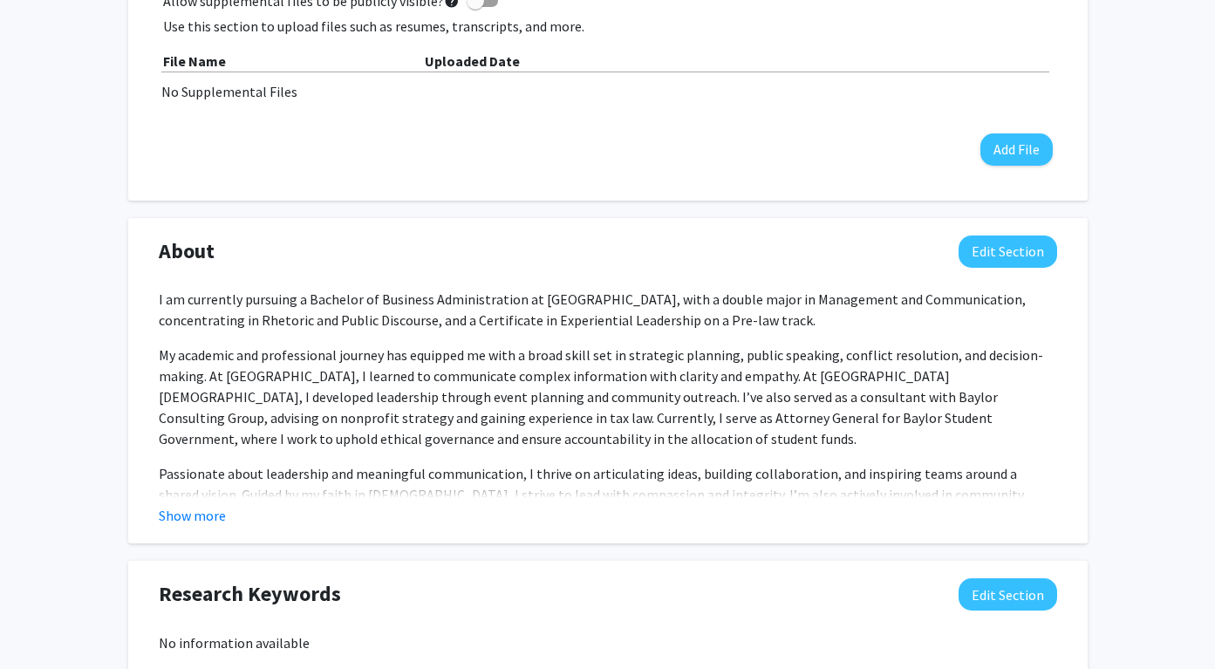
click at [991, 253] on button "Edit Section" at bounding box center [1007, 251] width 99 height 32
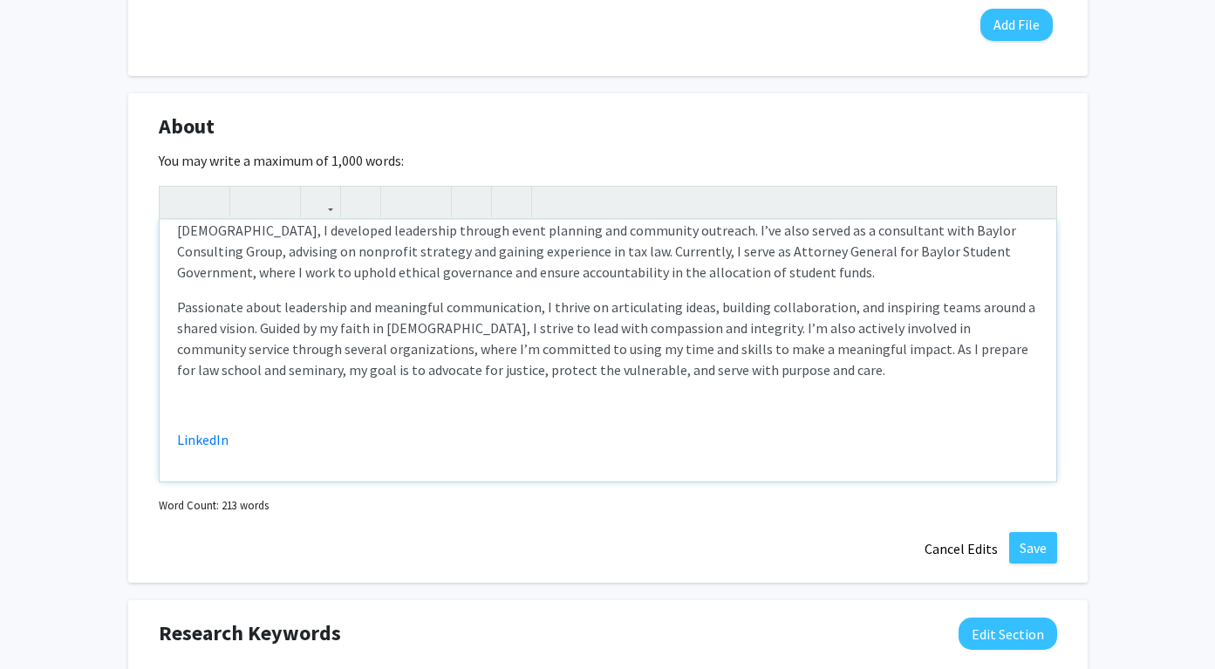
scroll to position [899, 0]
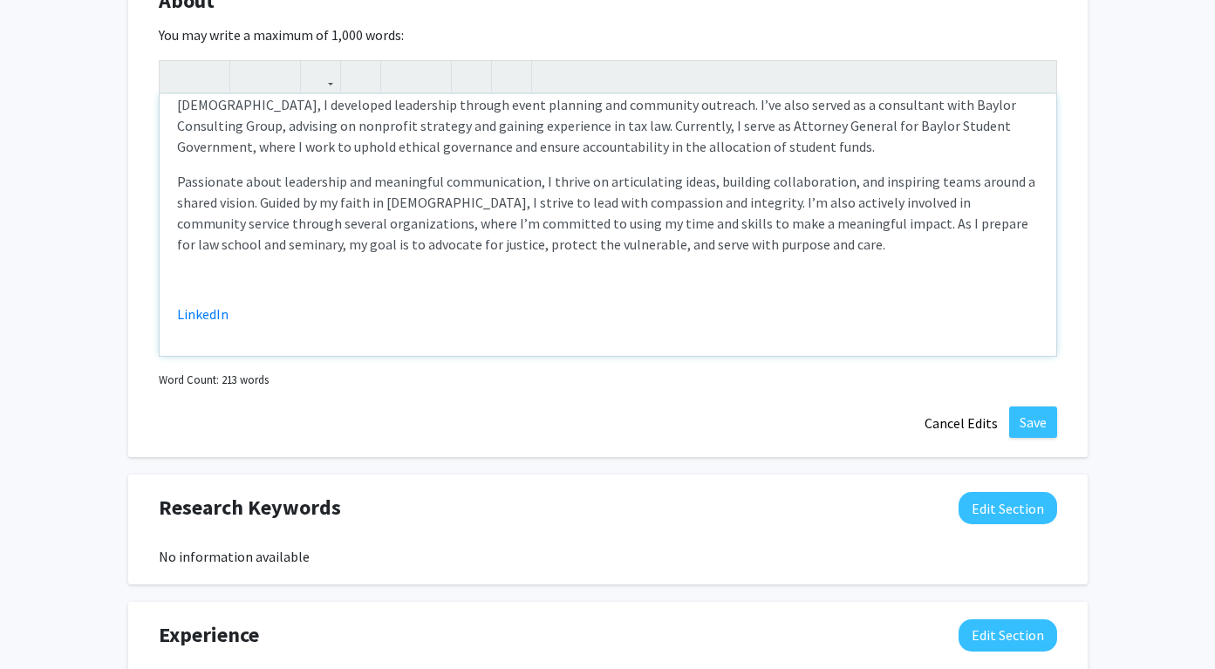
click at [216, 298] on div "I am currently pursuing a Bachelor of Business Administration at [GEOGRAPHIC_DA…" at bounding box center [608, 225] width 896 height 262
type textarea "<l>I do sitametco adipisci e Seddoeiu te Incididu Utlaboreetdolo ma Aliqua Enim…"
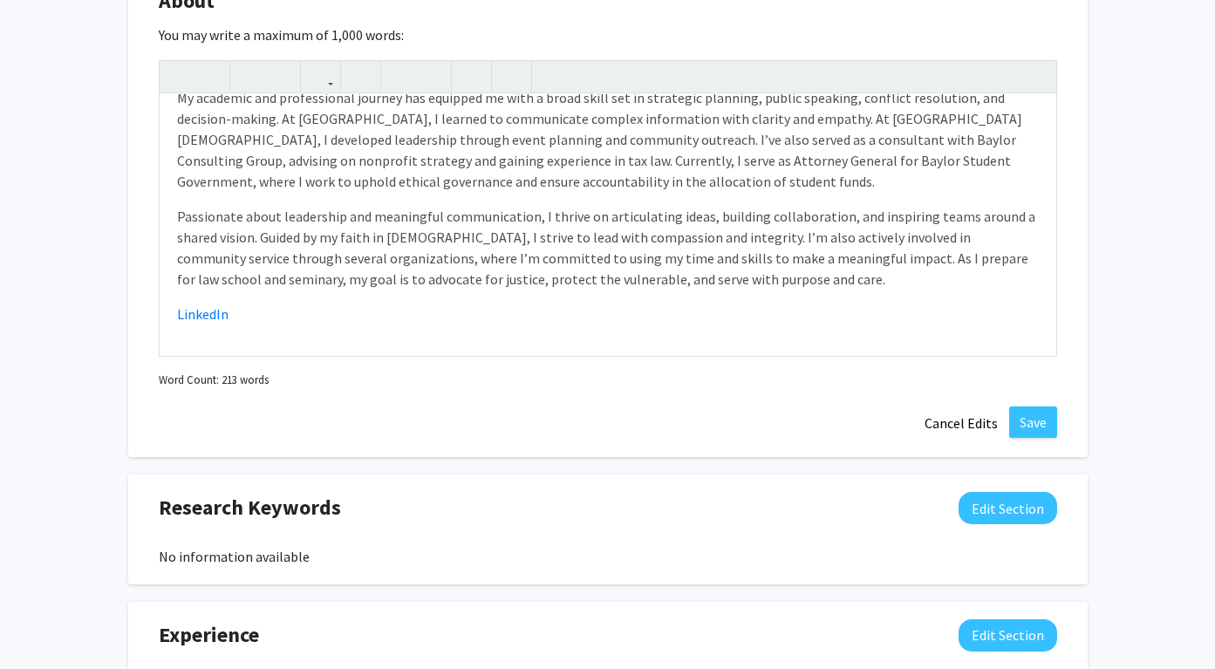
click at [1034, 423] on button "Save" at bounding box center [1033, 421] width 48 height 31
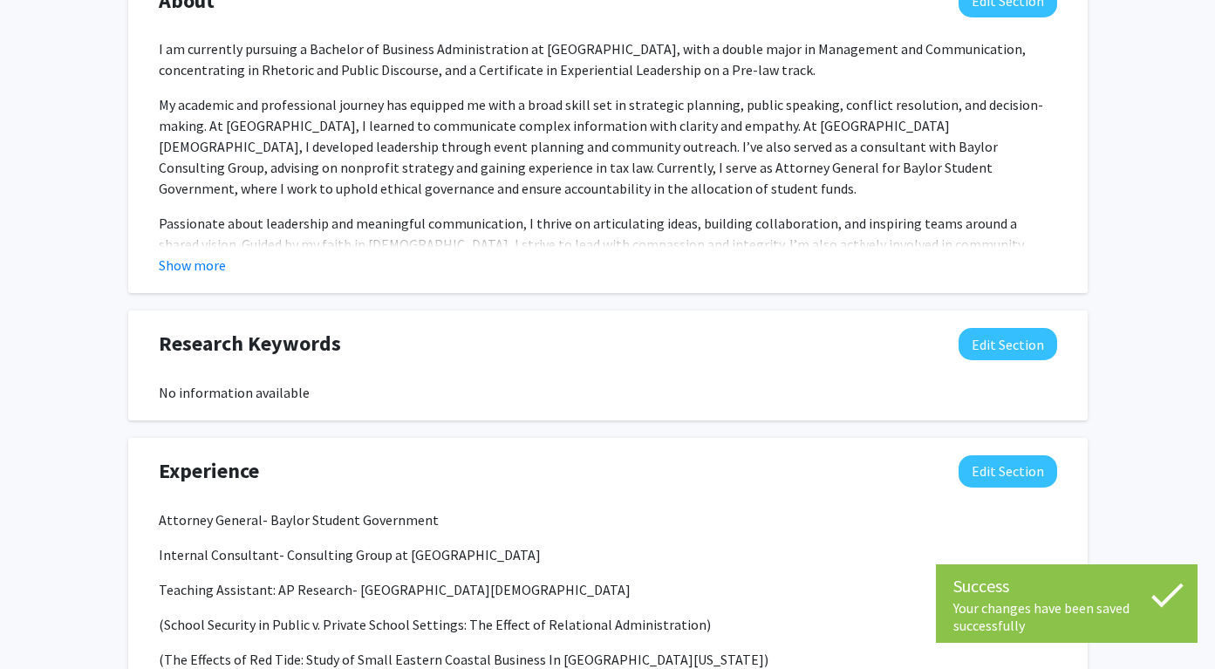
scroll to position [66, 0]
